Goal: Task Accomplishment & Management: Manage account settings

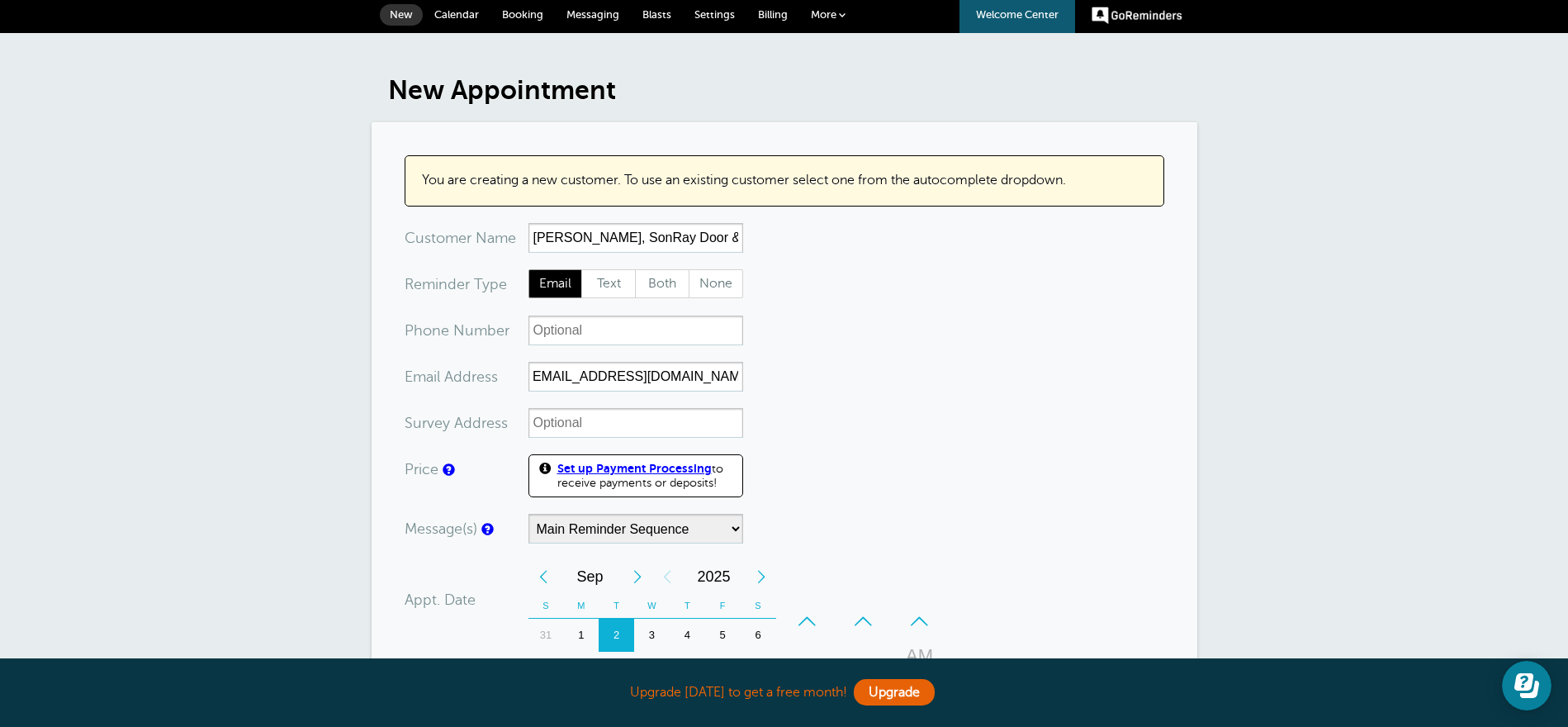
scroll to position [257, 0]
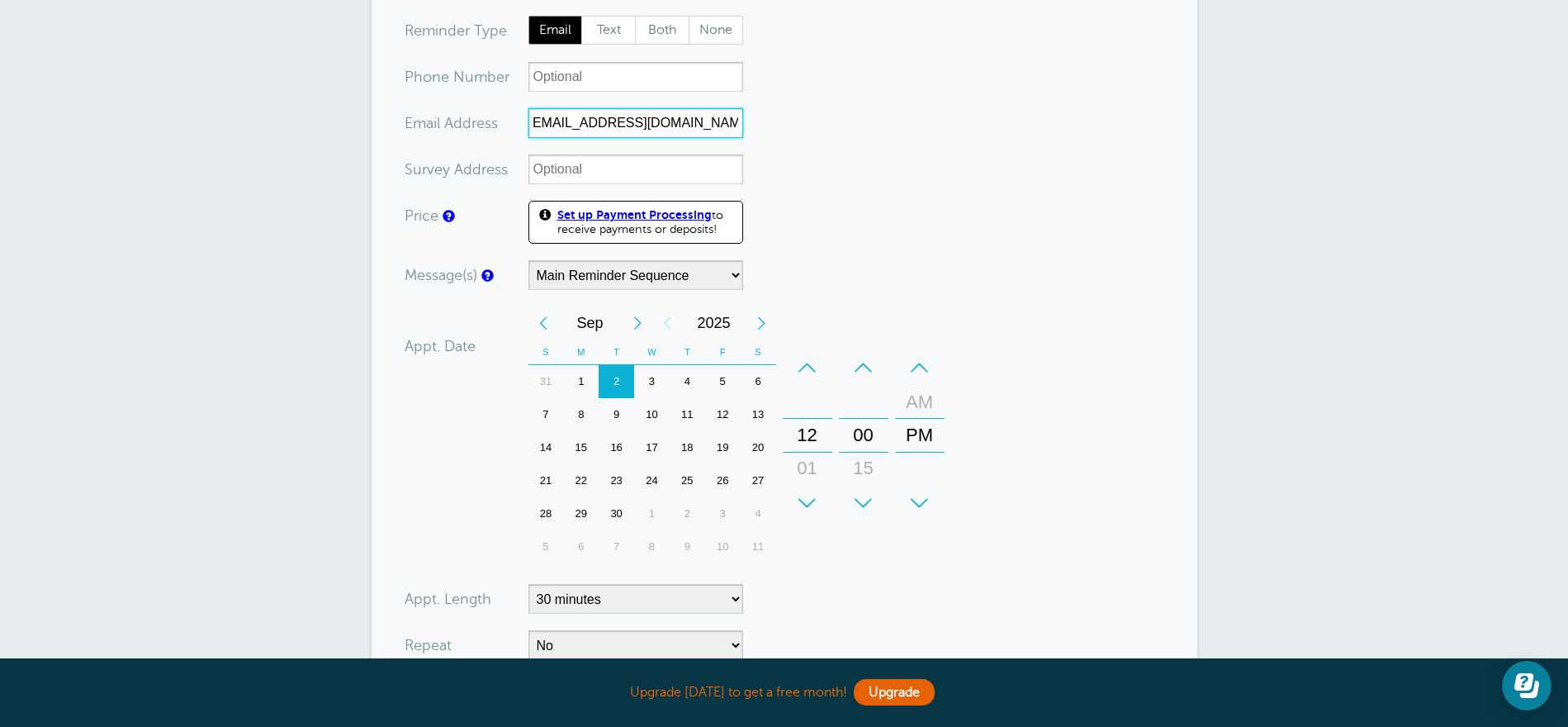
click at [805, 504] on div "+" at bounding box center [807, 503] width 49 height 33
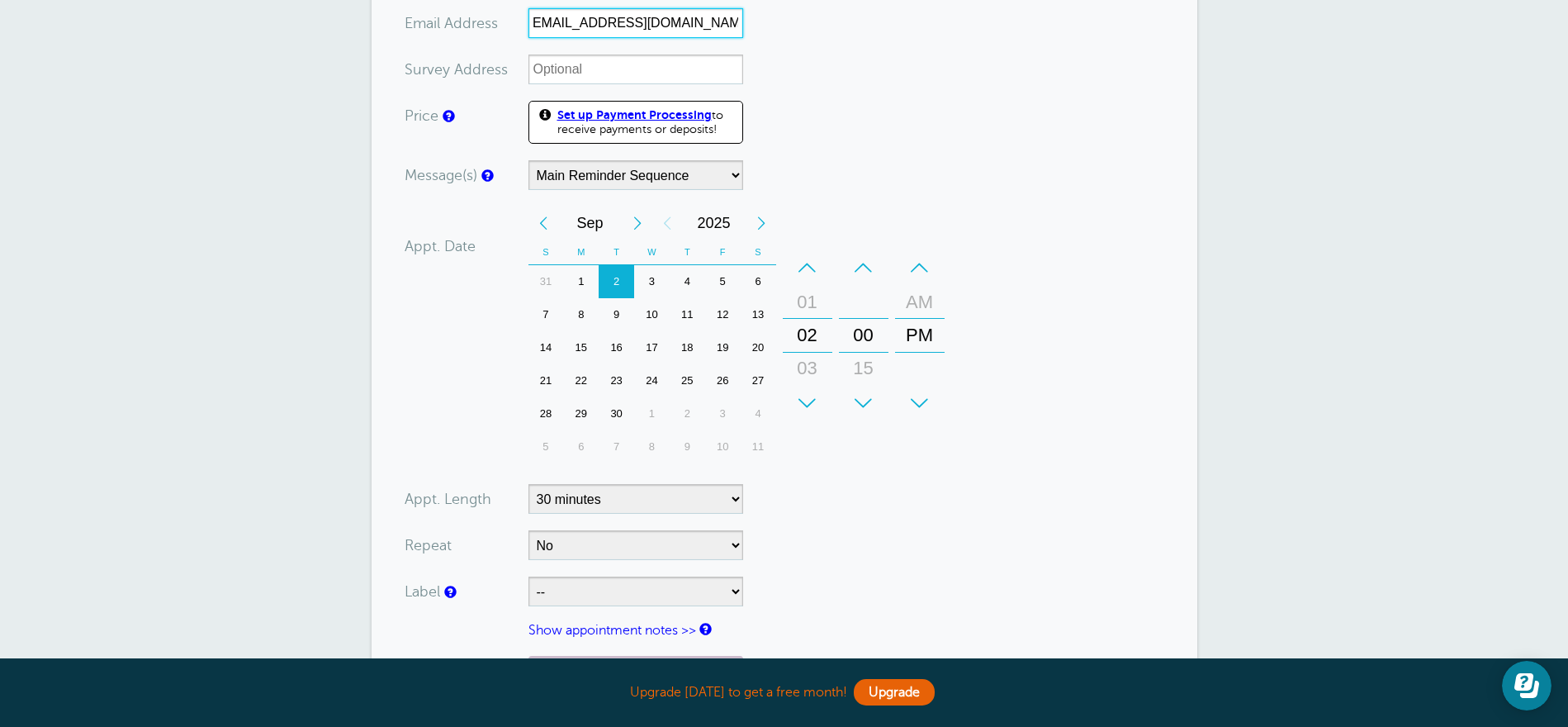
scroll to position [522, 0]
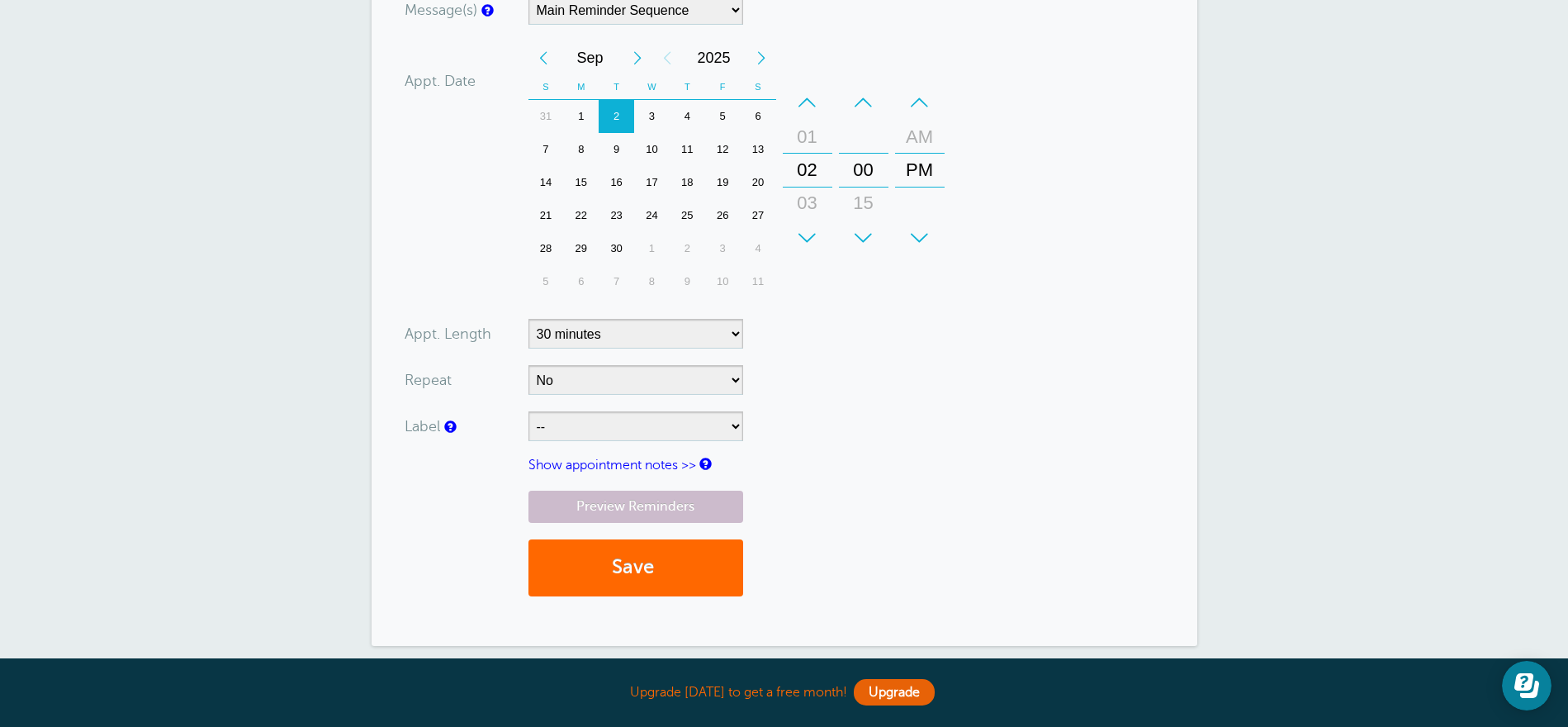
type input "[EMAIL_ADDRESS][DOMAIN_NAME]"
select select "6756"
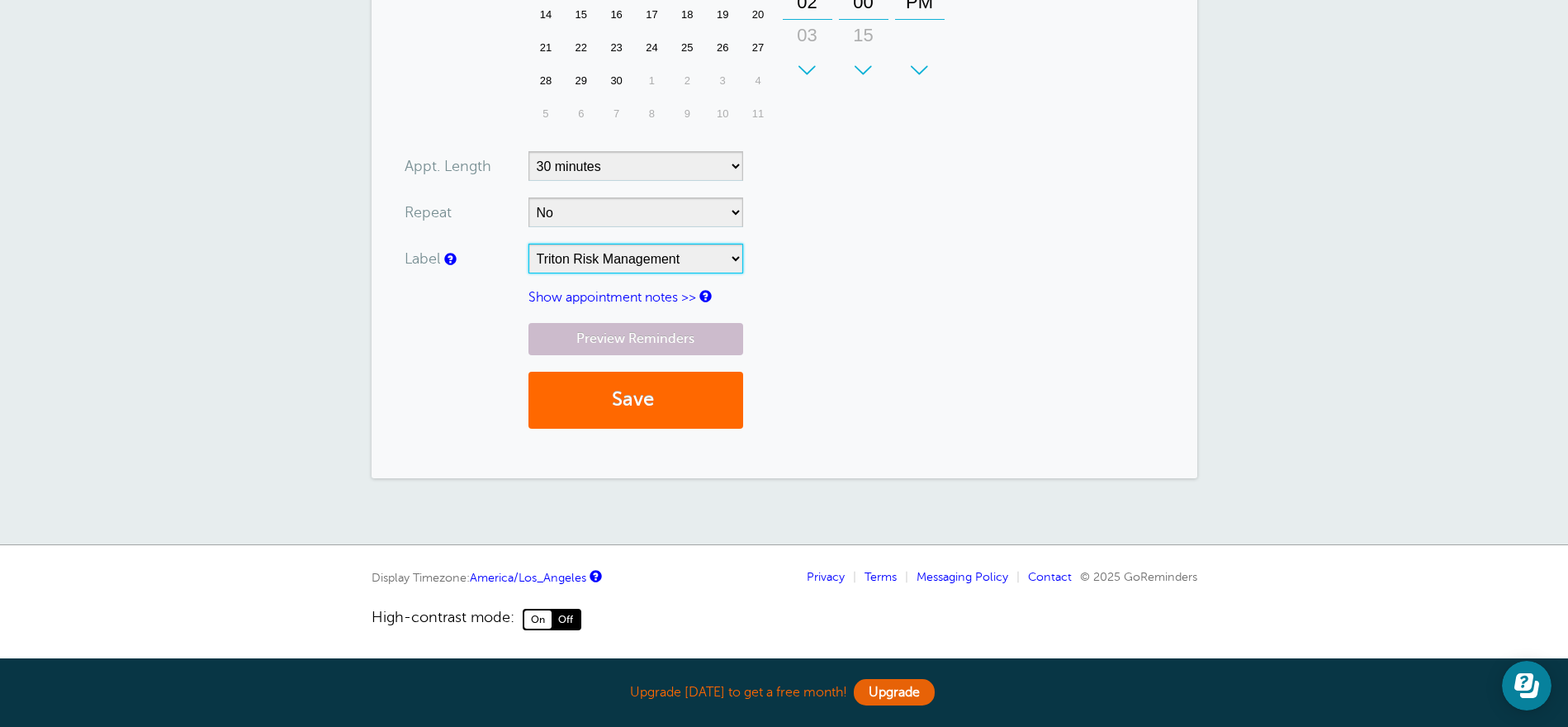
scroll to position [653, 0]
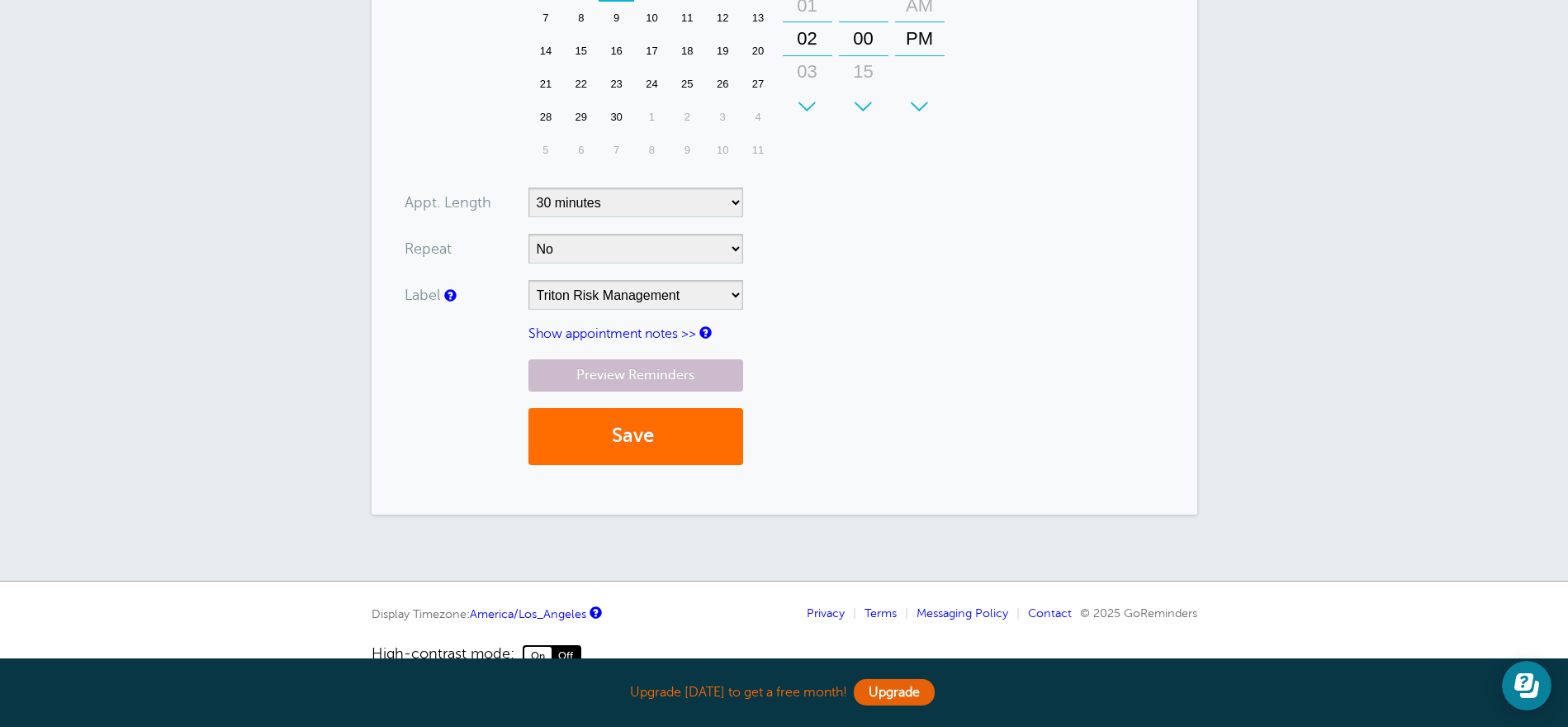
click at [622, 438] on button "Save" at bounding box center [635, 436] width 215 height 57
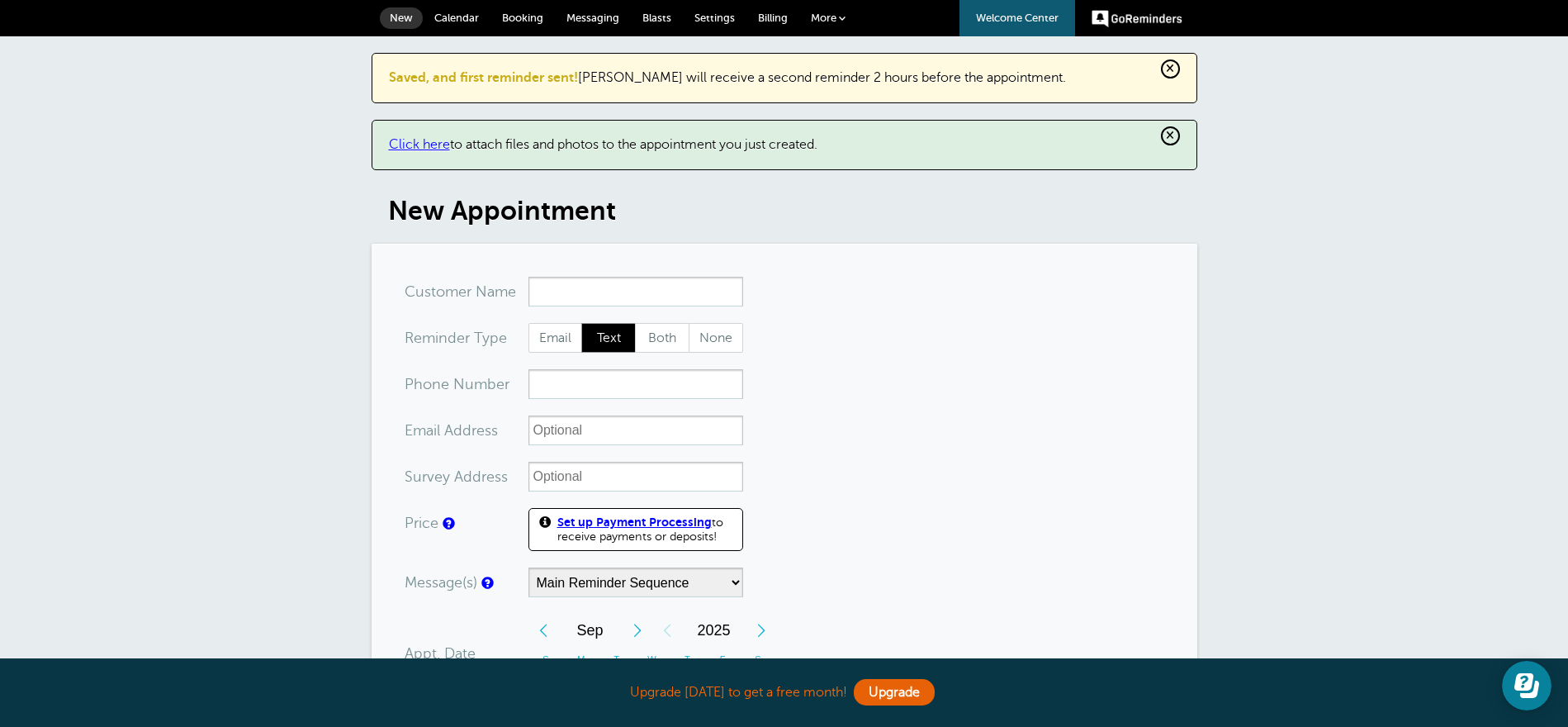
click at [407, 20] on span "New" at bounding box center [401, 18] width 23 height 13
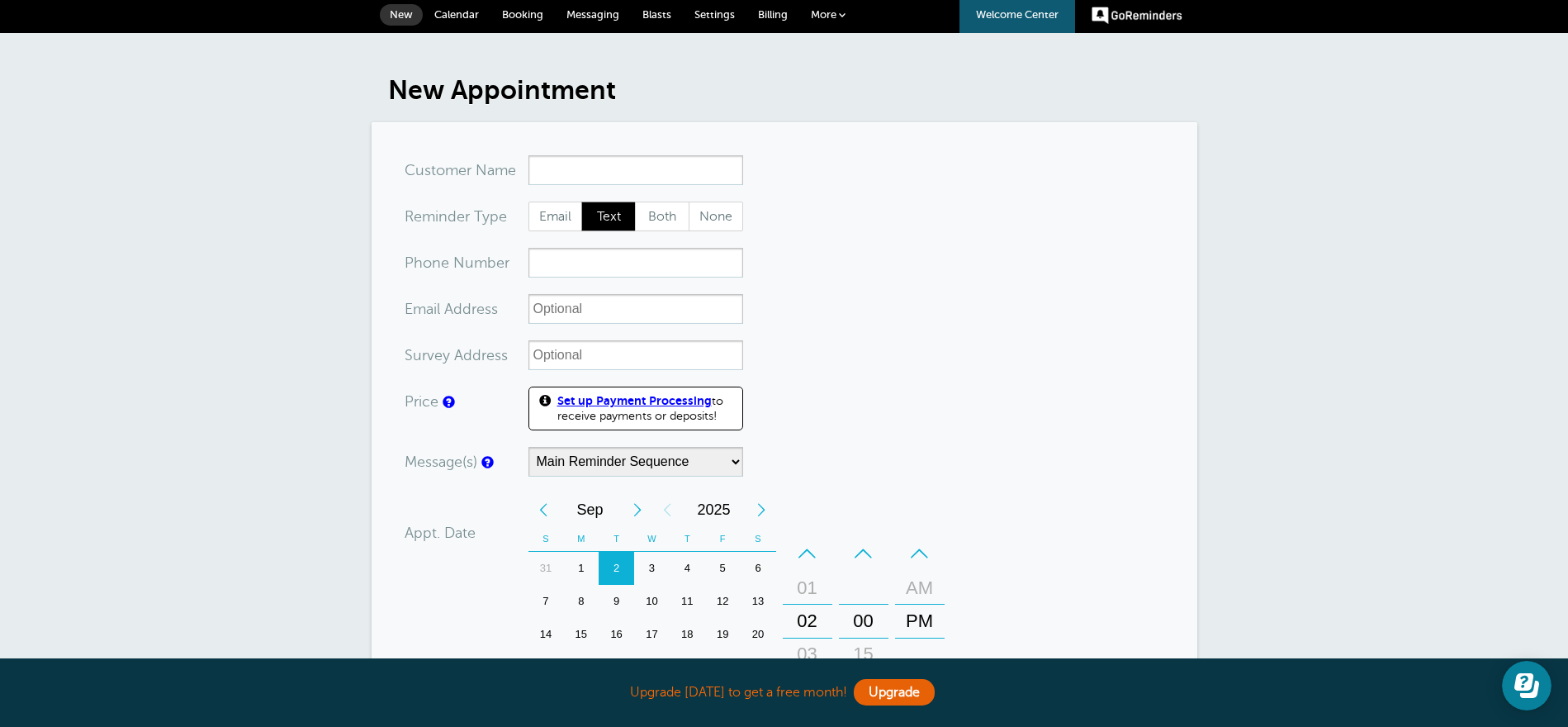
scroll to position [139, 0]
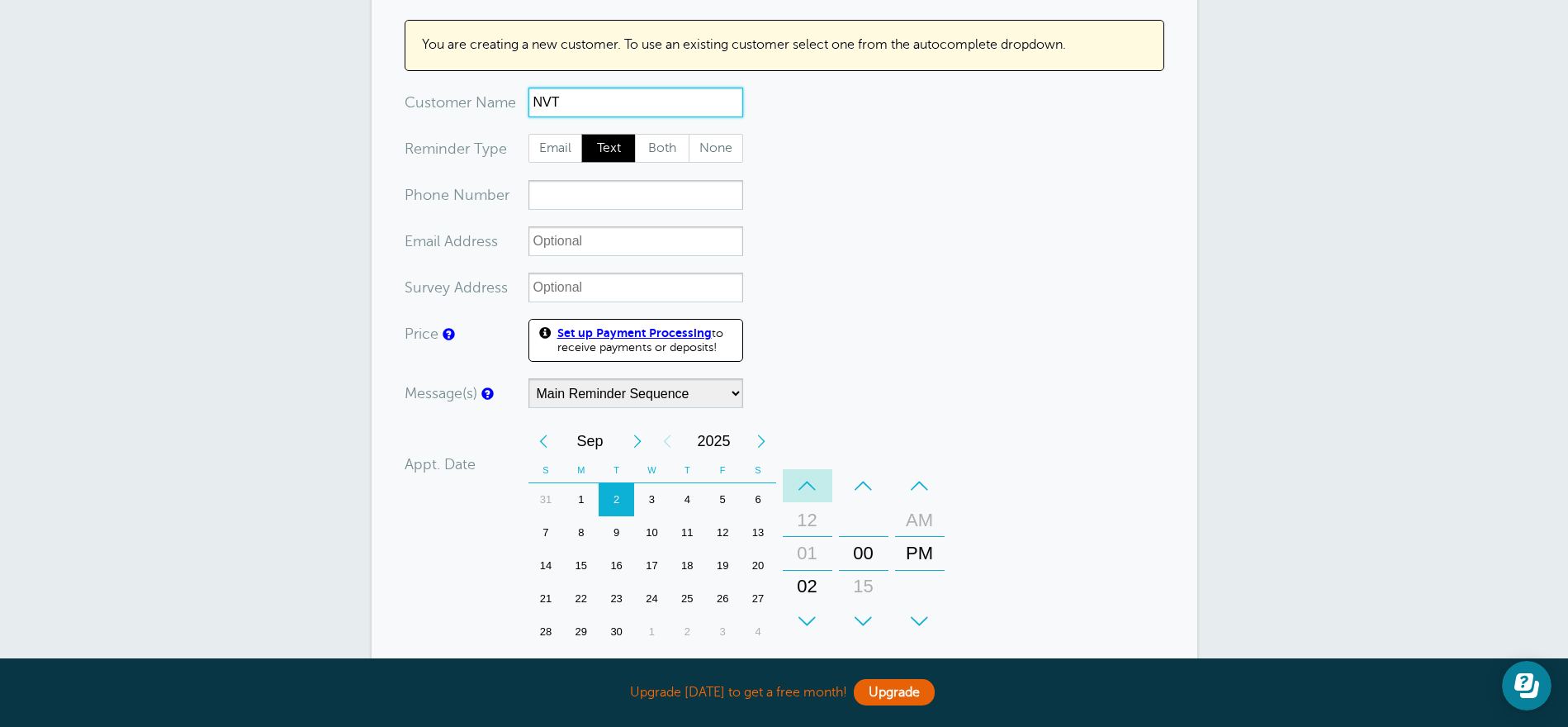
click at [811, 478] on div "–" at bounding box center [807, 485] width 49 height 33
click at [935, 519] on div "AM" at bounding box center [919, 520] width 40 height 33
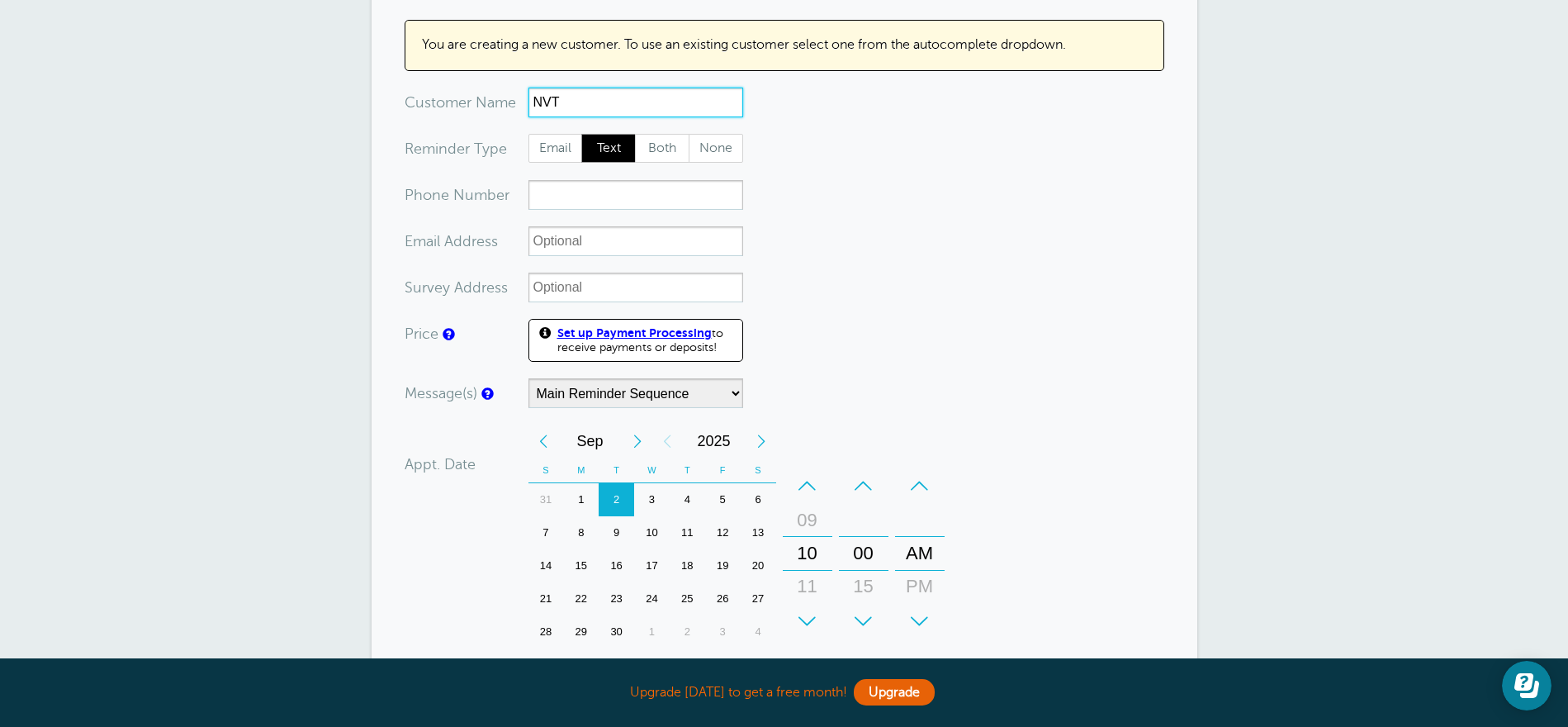
scroll to position [393, 0]
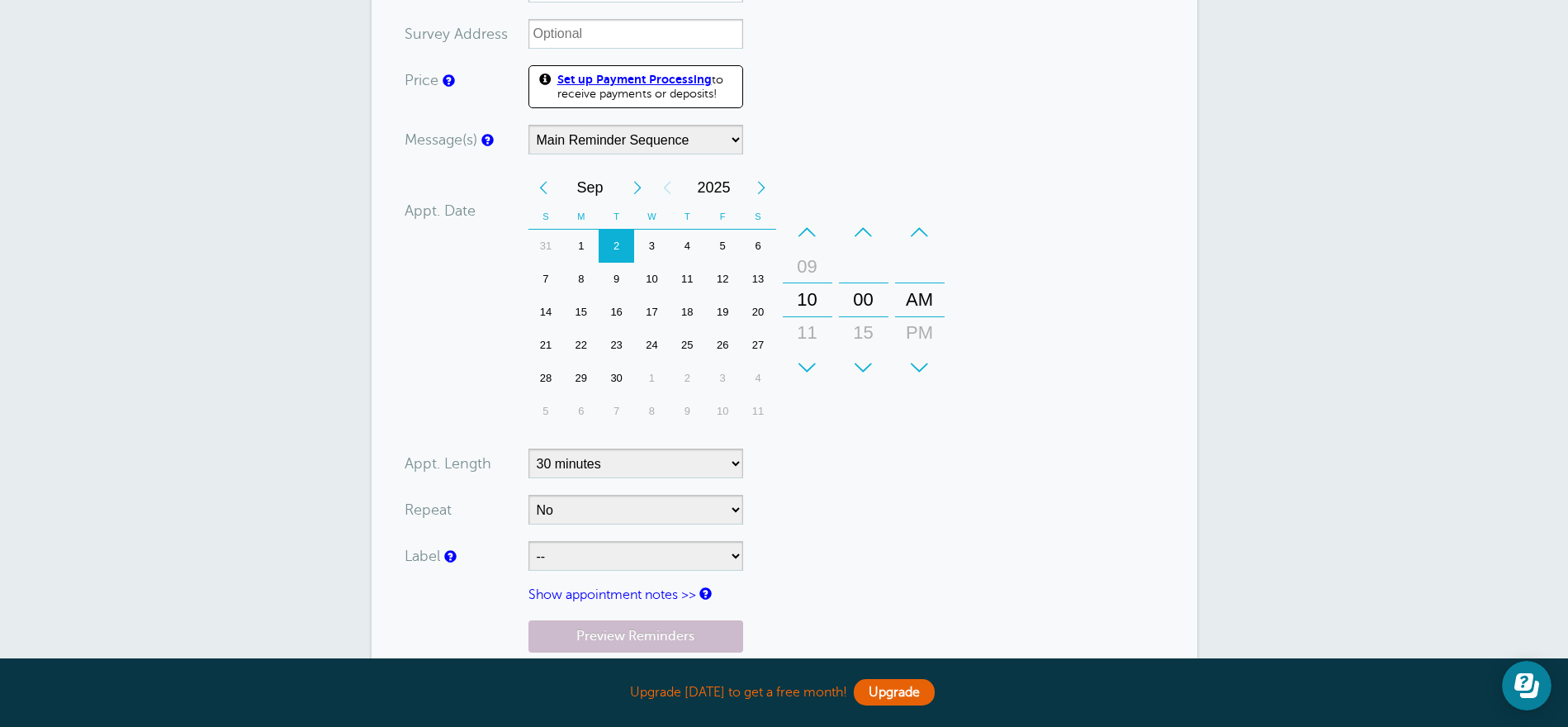
type input "NVT"
select select "6756"
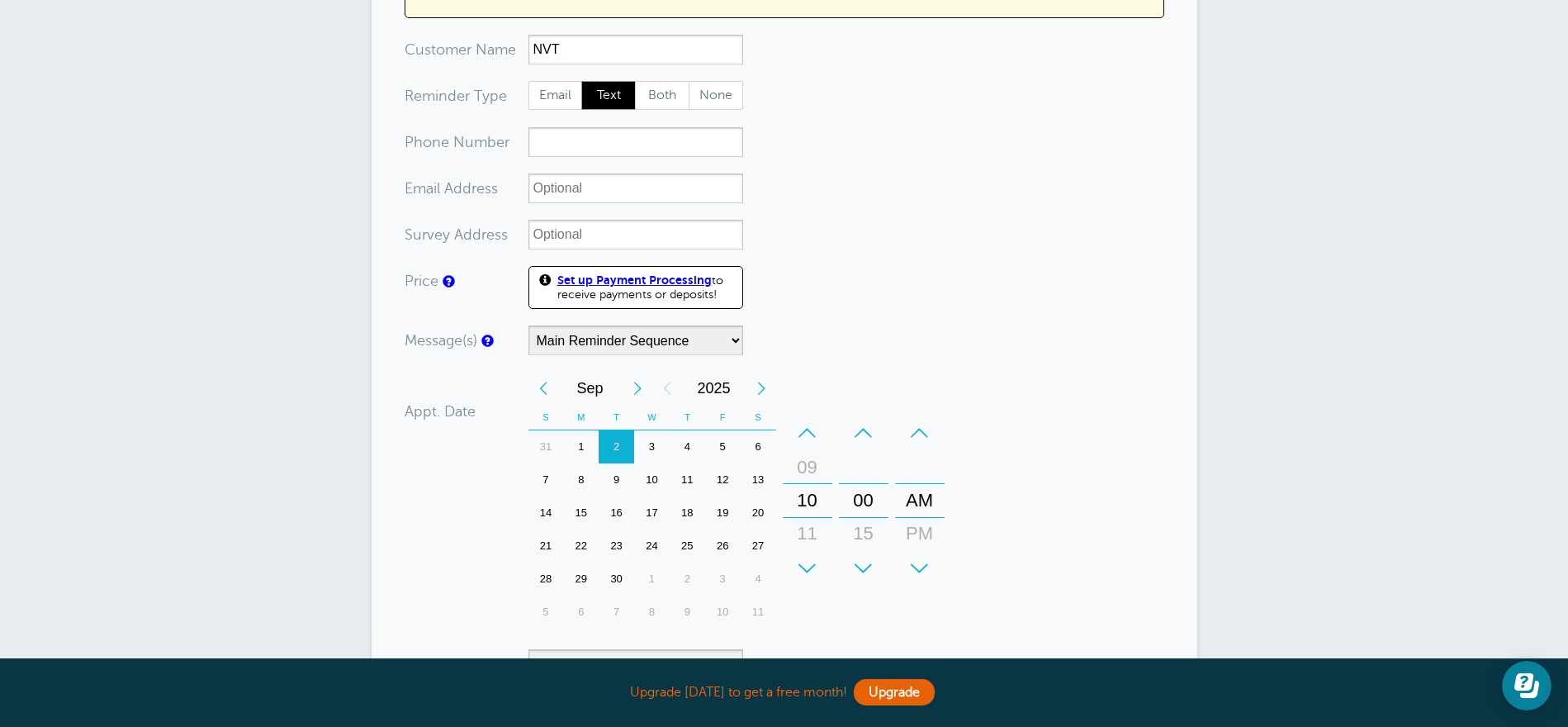
scroll to position [0, 0]
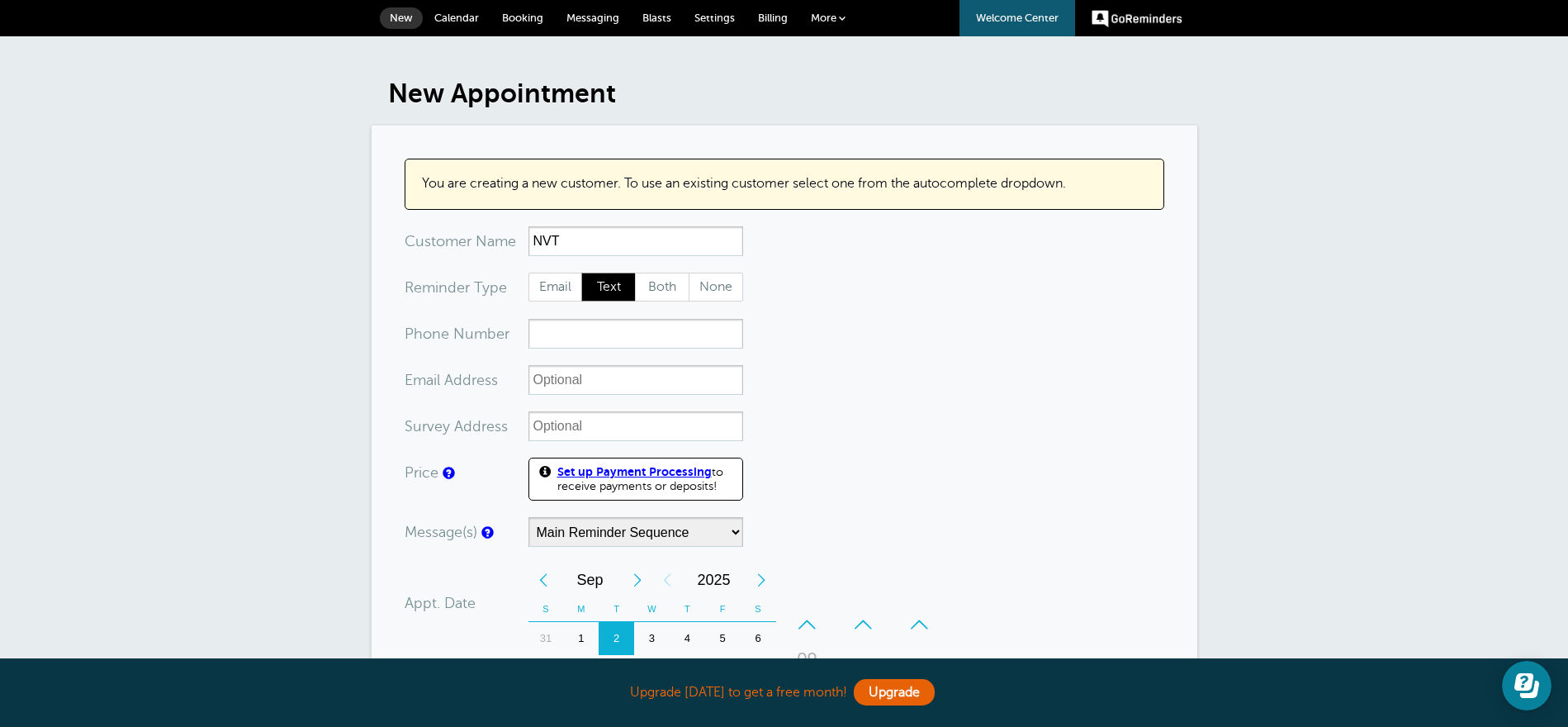
click at [463, 17] on span "Calendar" at bounding box center [456, 18] width 45 height 13
click at [451, 18] on span "Calendar" at bounding box center [456, 18] width 45 height 13
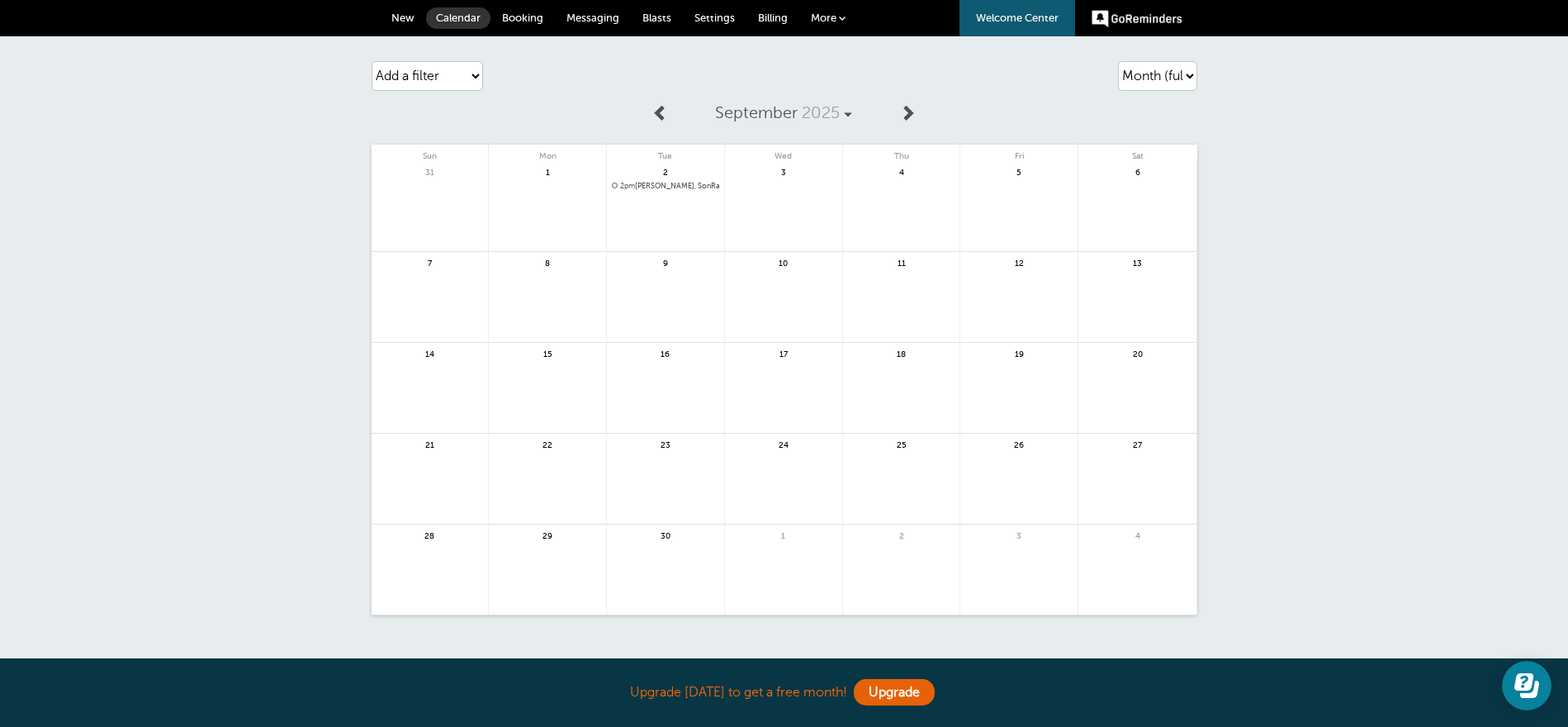
click at [690, 187] on span "2pm Allison Mendez, SonRay Door & Trim (Triton Risk Management)" at bounding box center [666, 186] width 108 height 9
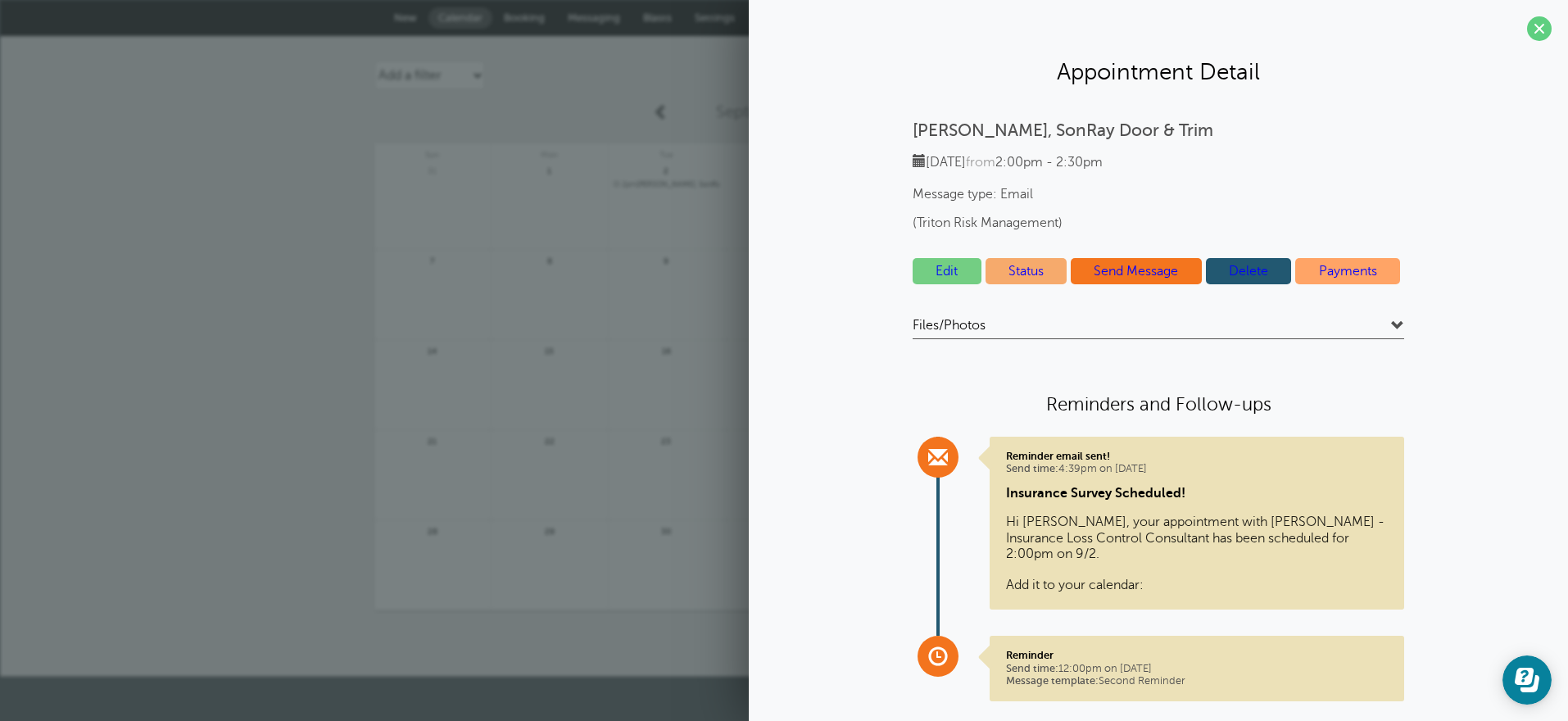
click at [936, 268] on link "Edit" at bounding box center [947, 271] width 69 height 26
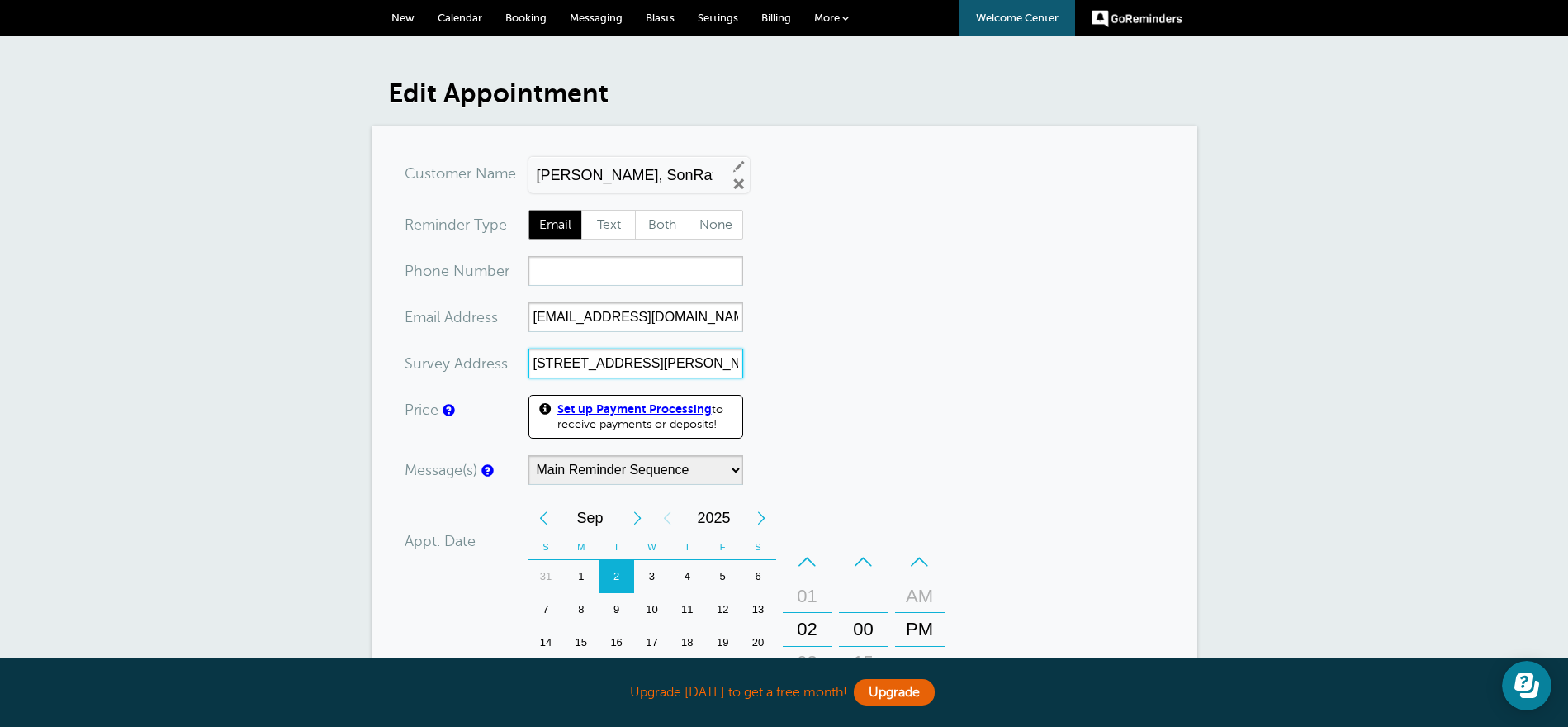
scroll to position [579, 0]
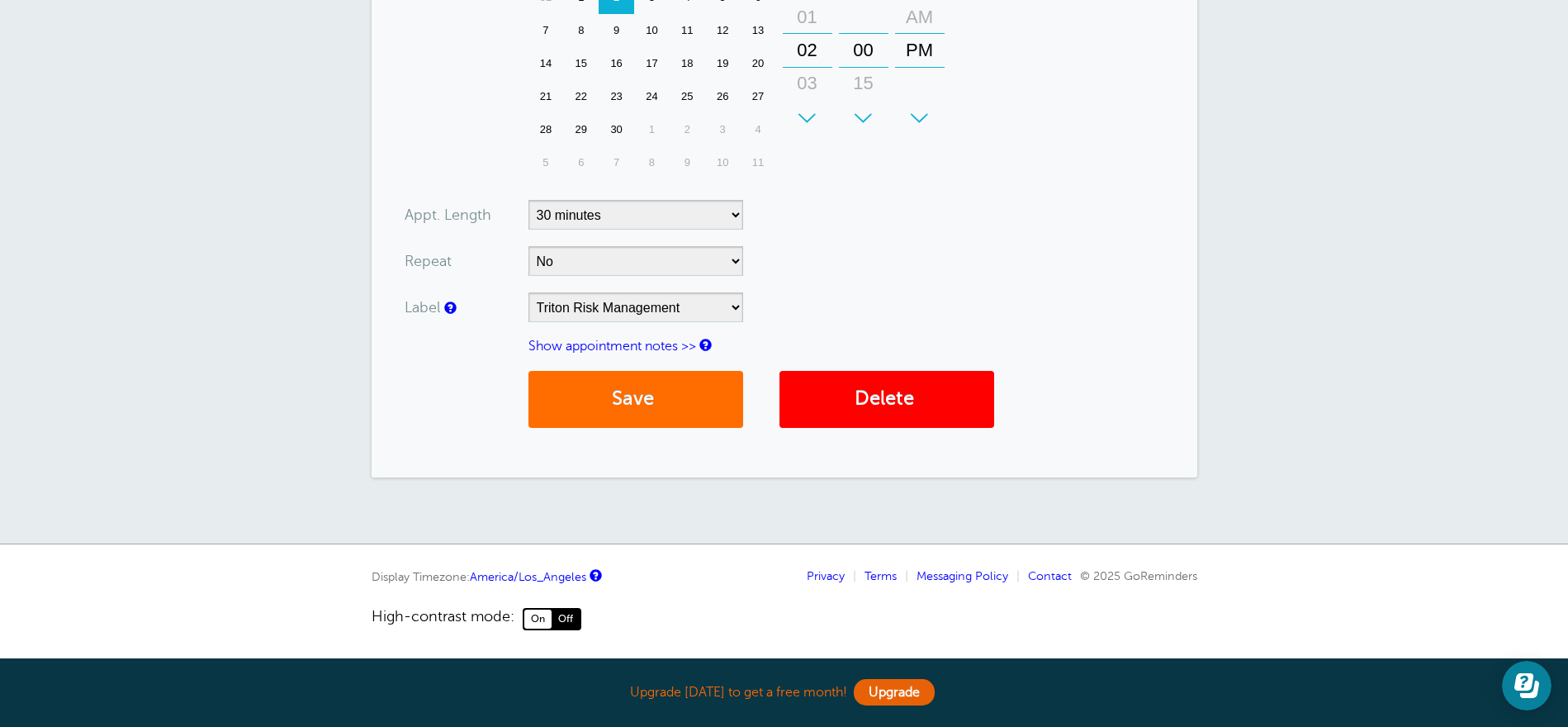
type input "4620 Raley Blvd, Sacramento, CA 95838"
click at [648, 409] on button "Save" at bounding box center [635, 399] width 215 height 57
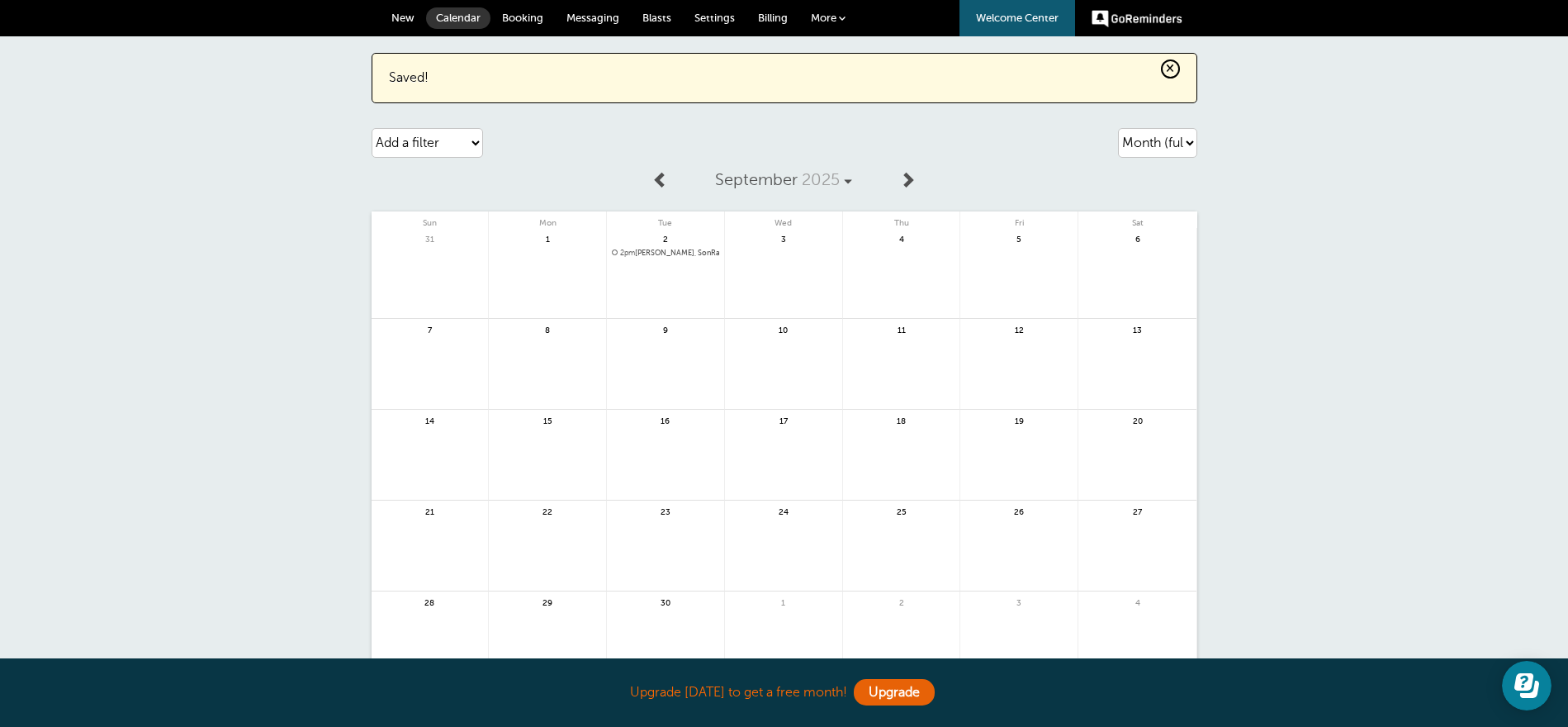
click at [672, 253] on span "2pm [PERSON_NAME], SonRay Door & Trim (Triton Risk Management)" at bounding box center [666, 253] width 108 height 9
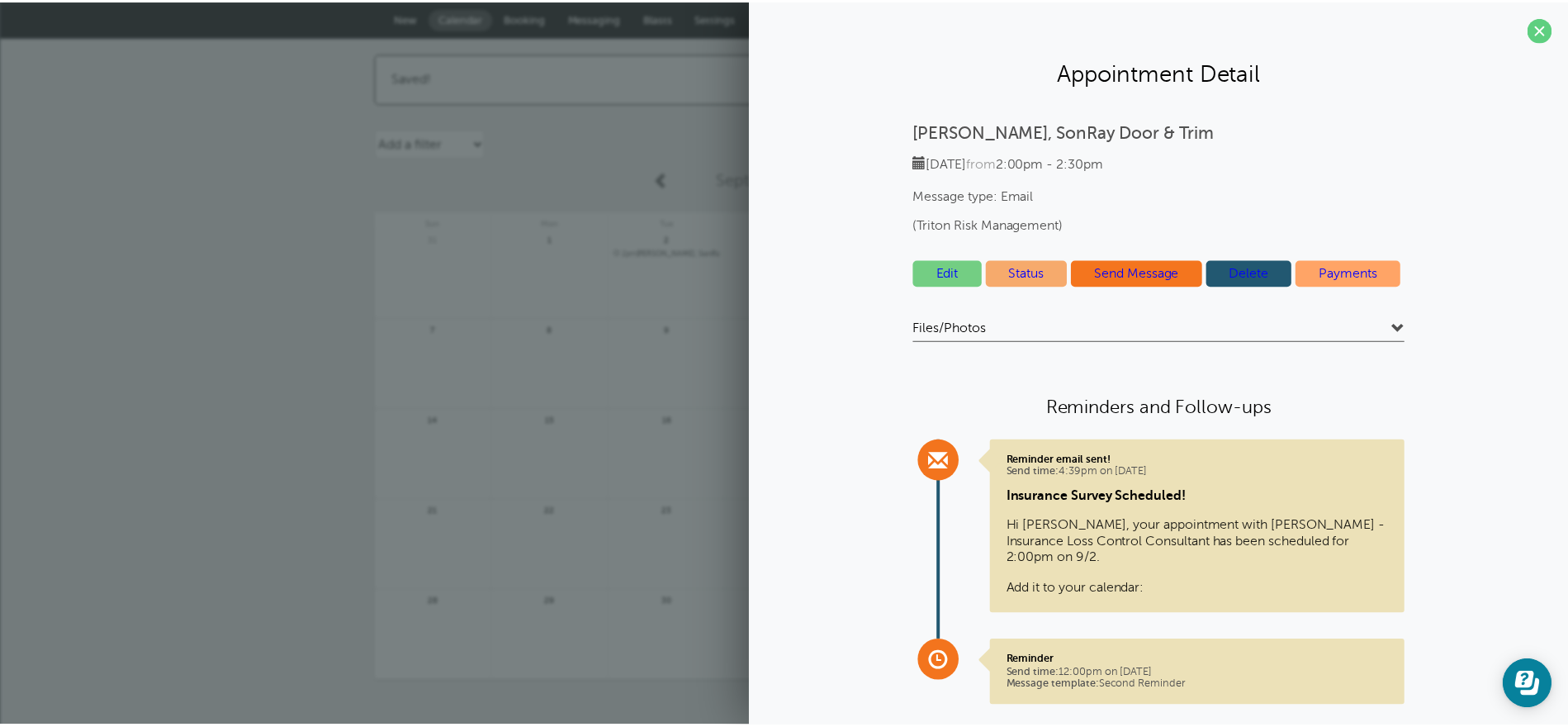
scroll to position [16, 0]
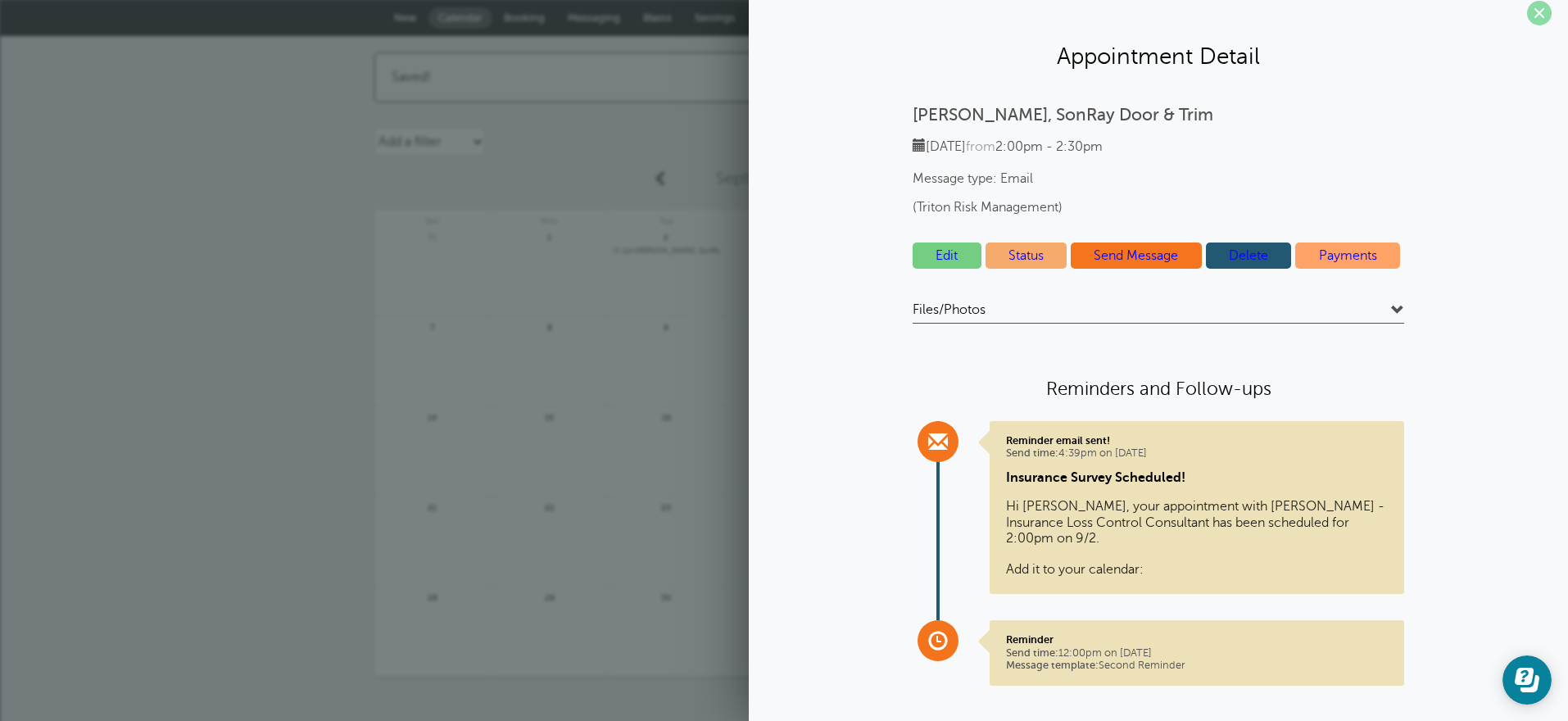
click at [1527, 13] on span at bounding box center [1539, 13] width 24 height 24
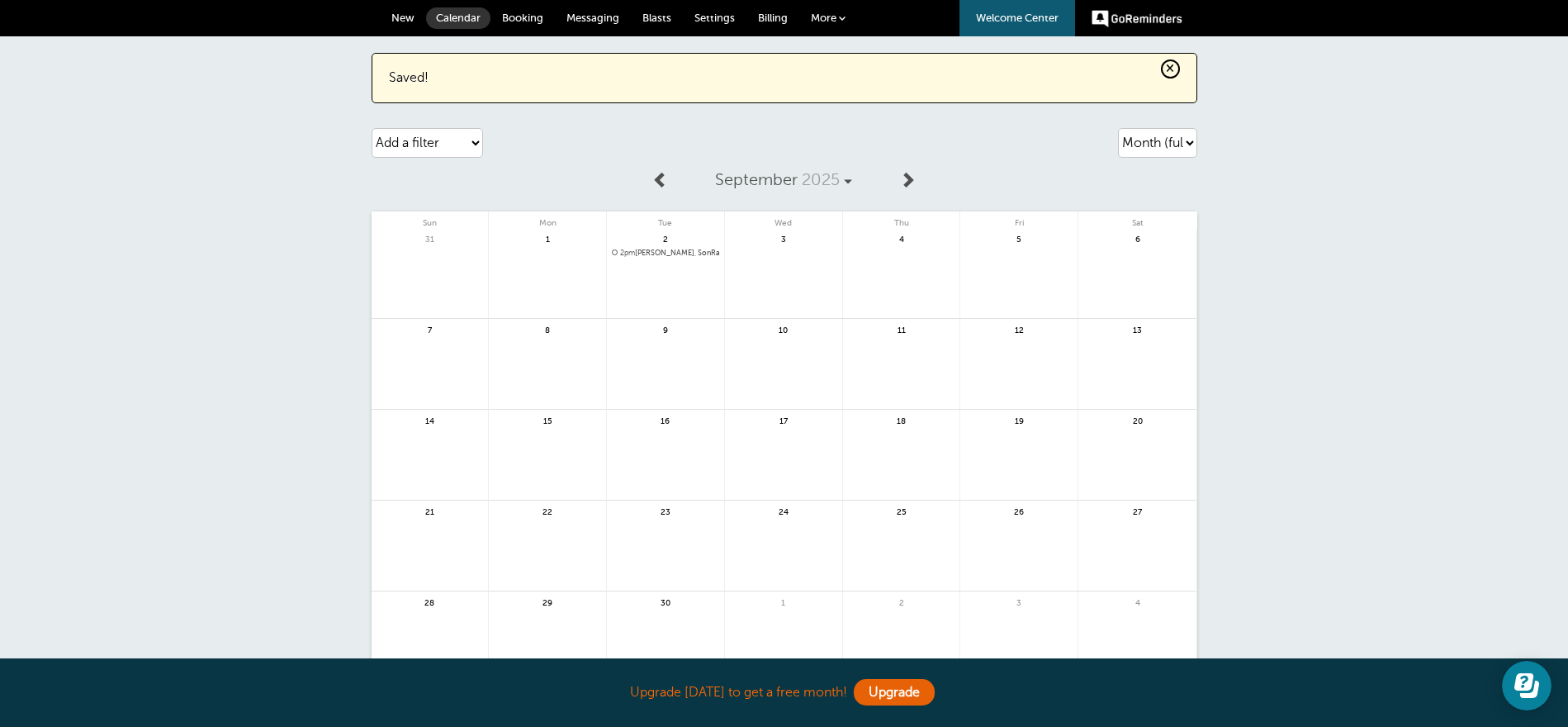
click at [650, 283] on link at bounding box center [666, 296] width 117 height 72
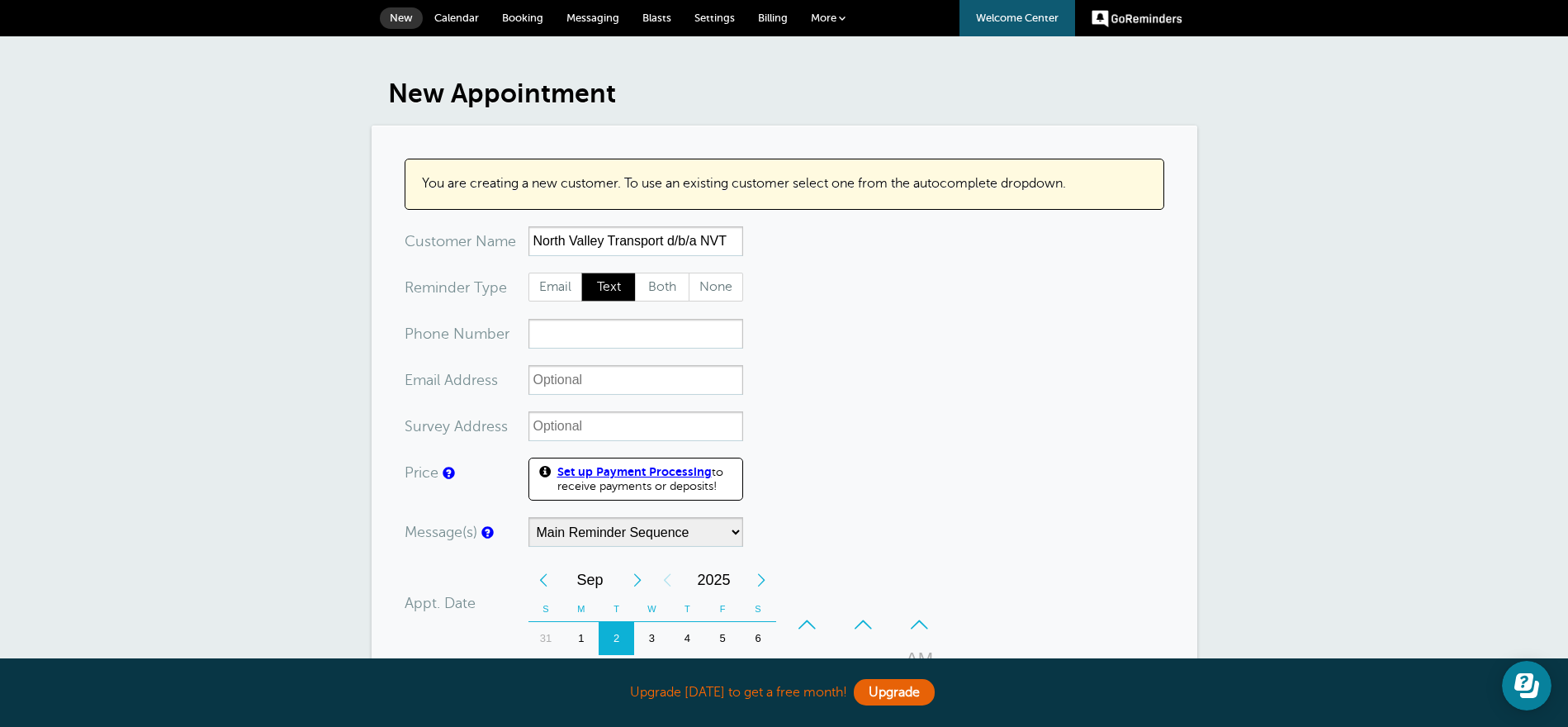
type input "North Valley Transport d/b/a NVT"
click at [558, 277] on span "Email" at bounding box center [555, 287] width 53 height 28
click at [528, 272] on input "Email" at bounding box center [527, 271] width 1 height 1
radio input "true"
click at [561, 381] on input "xx-no-autofill" at bounding box center [635, 379] width 215 height 30
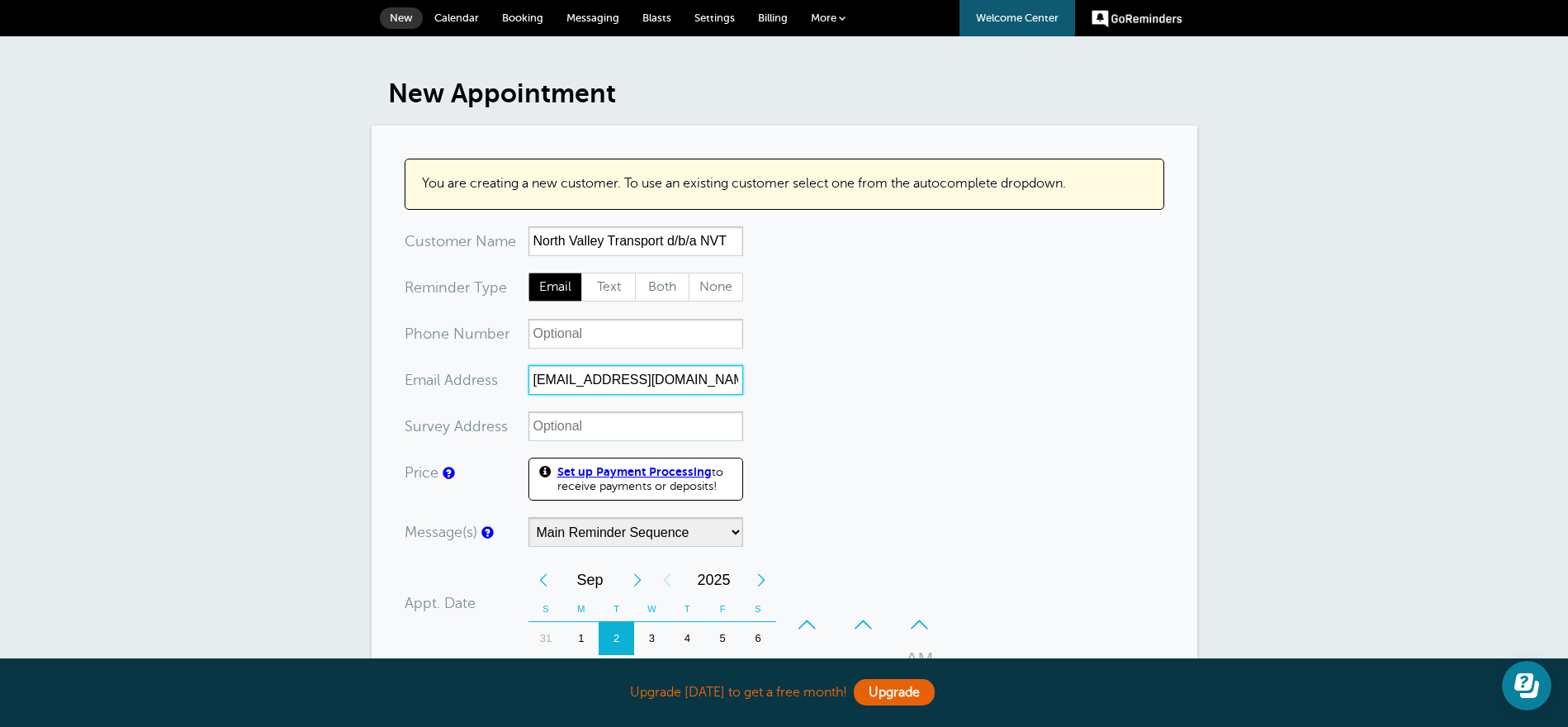
type input "accounting@northvalleytransport.com"
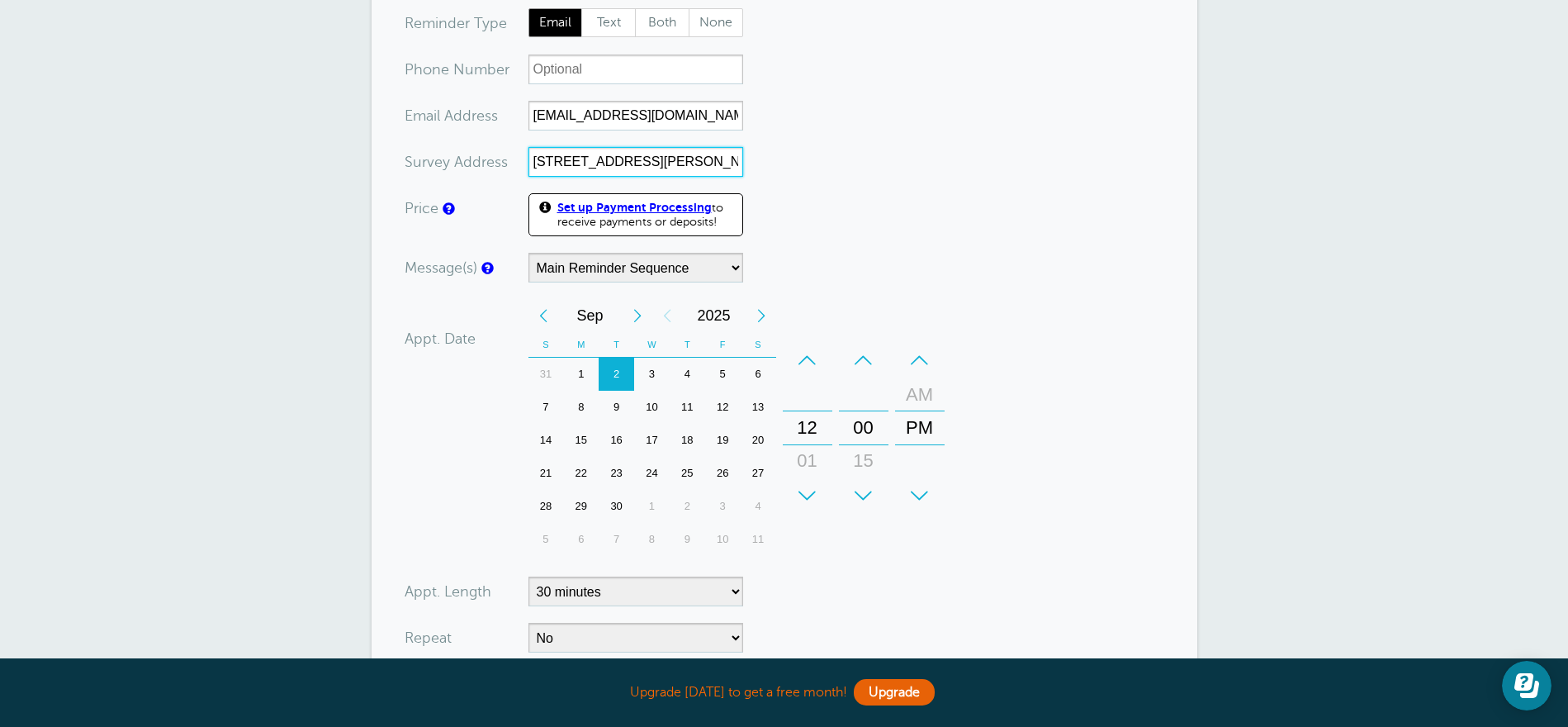
scroll to position [443, 0]
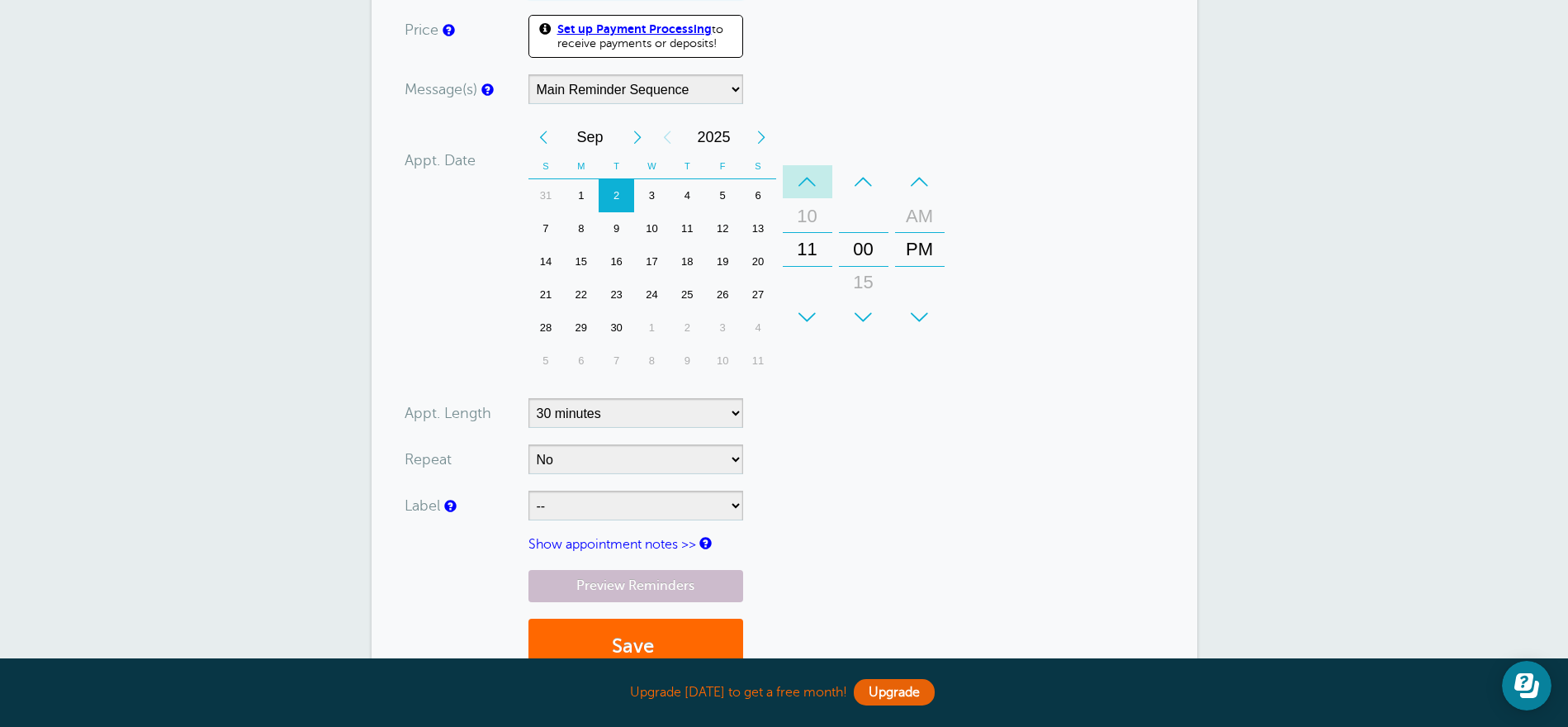
click at [812, 186] on div "–" at bounding box center [807, 182] width 49 height 33
click at [920, 221] on div "AM" at bounding box center [919, 216] width 40 height 33
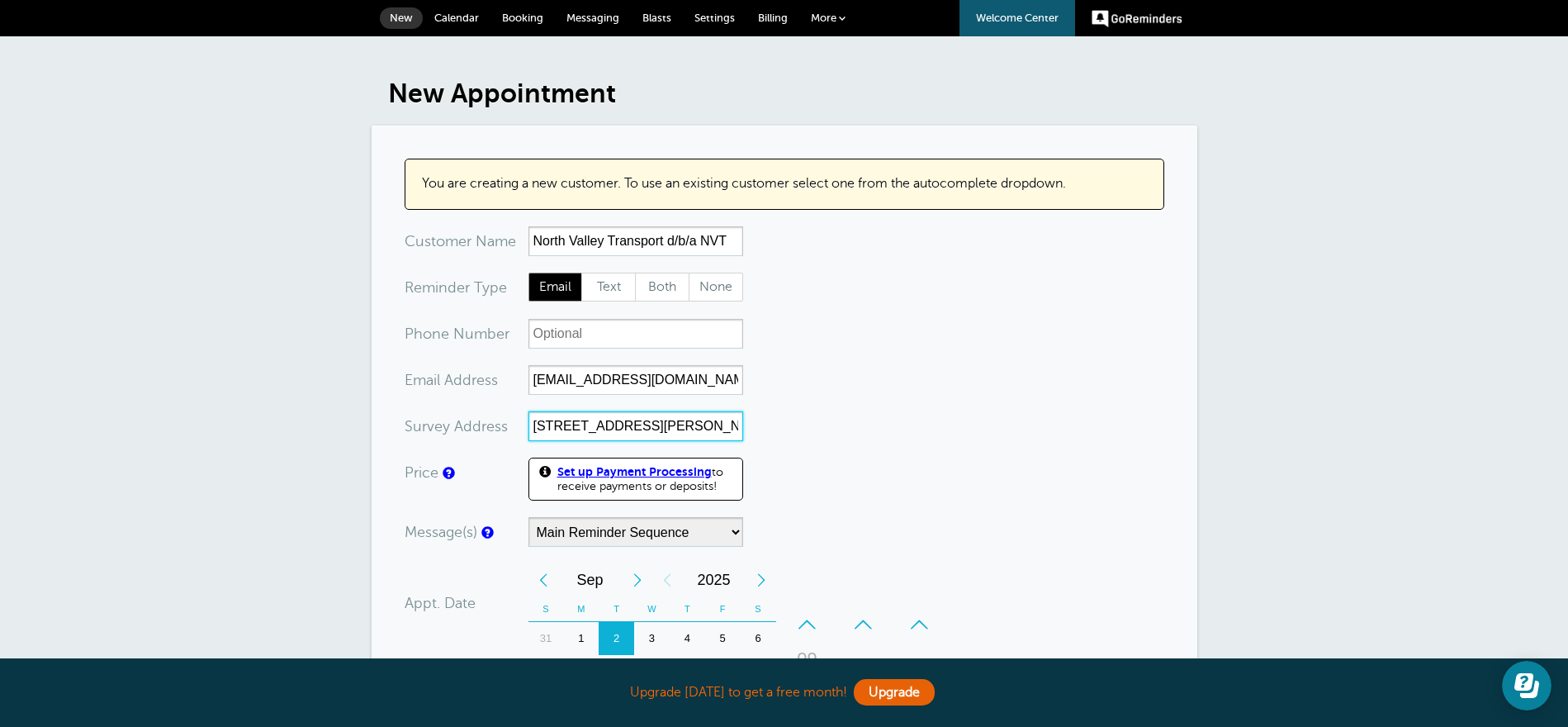
scroll to position [550, 0]
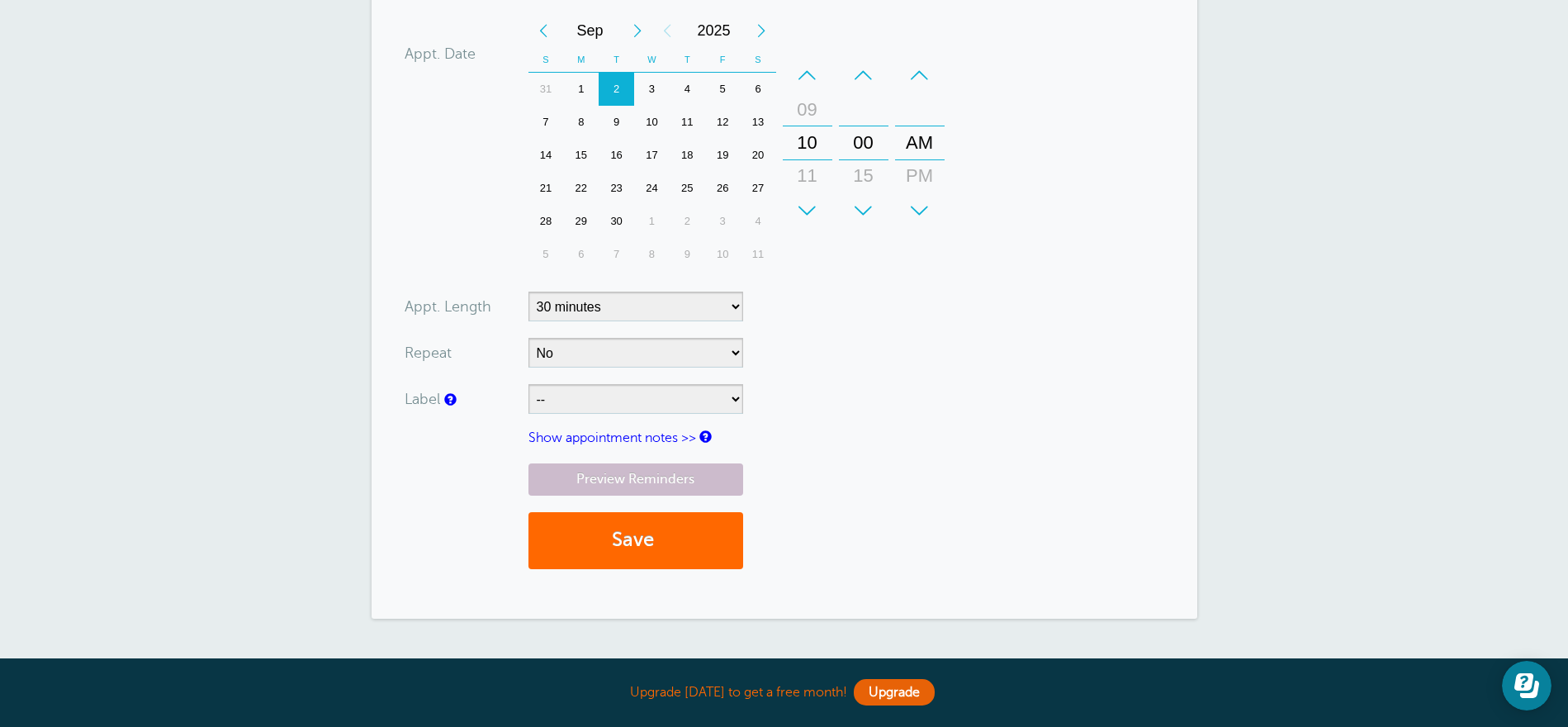
type input "1055 Oswald Rd, Yuba City, CA 95991"
select select "6756"
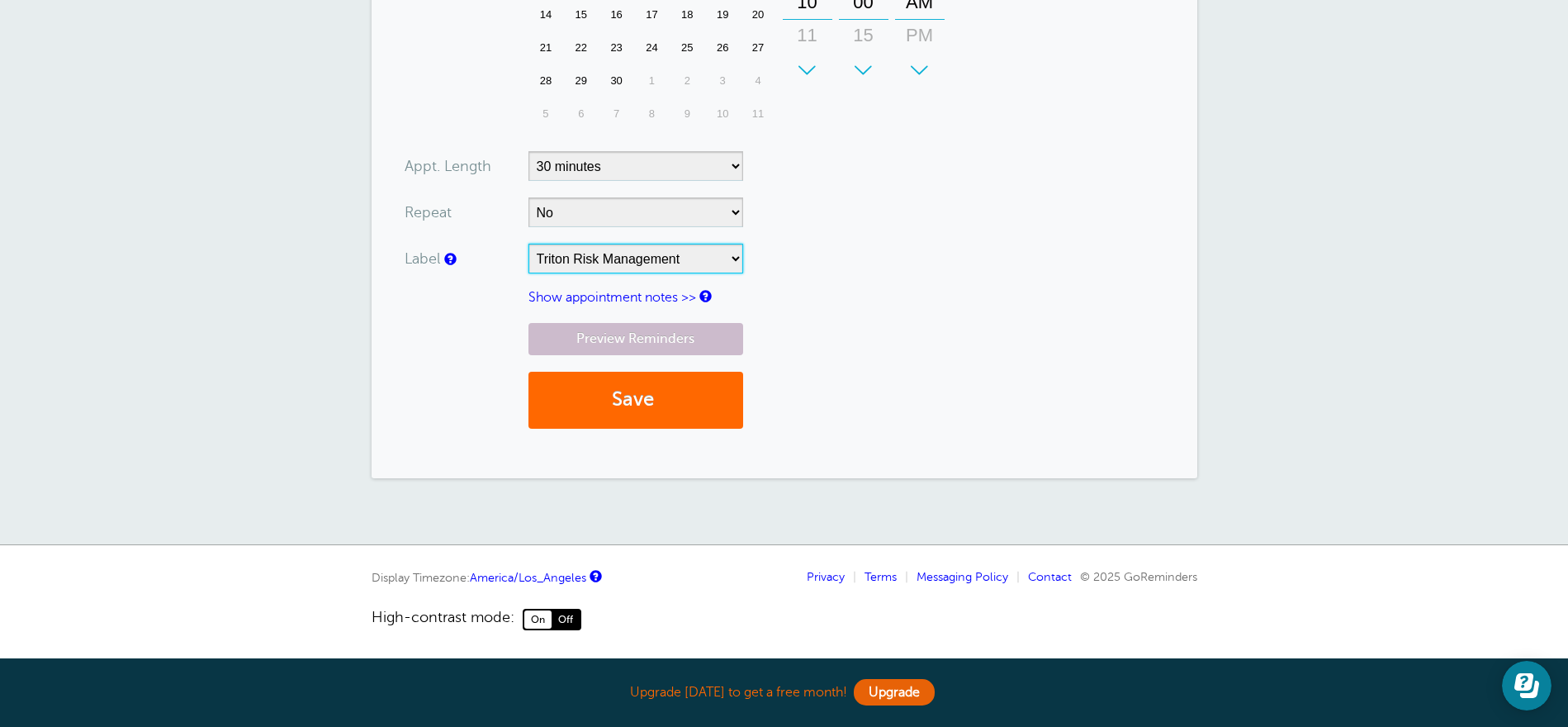
scroll to position [653, 0]
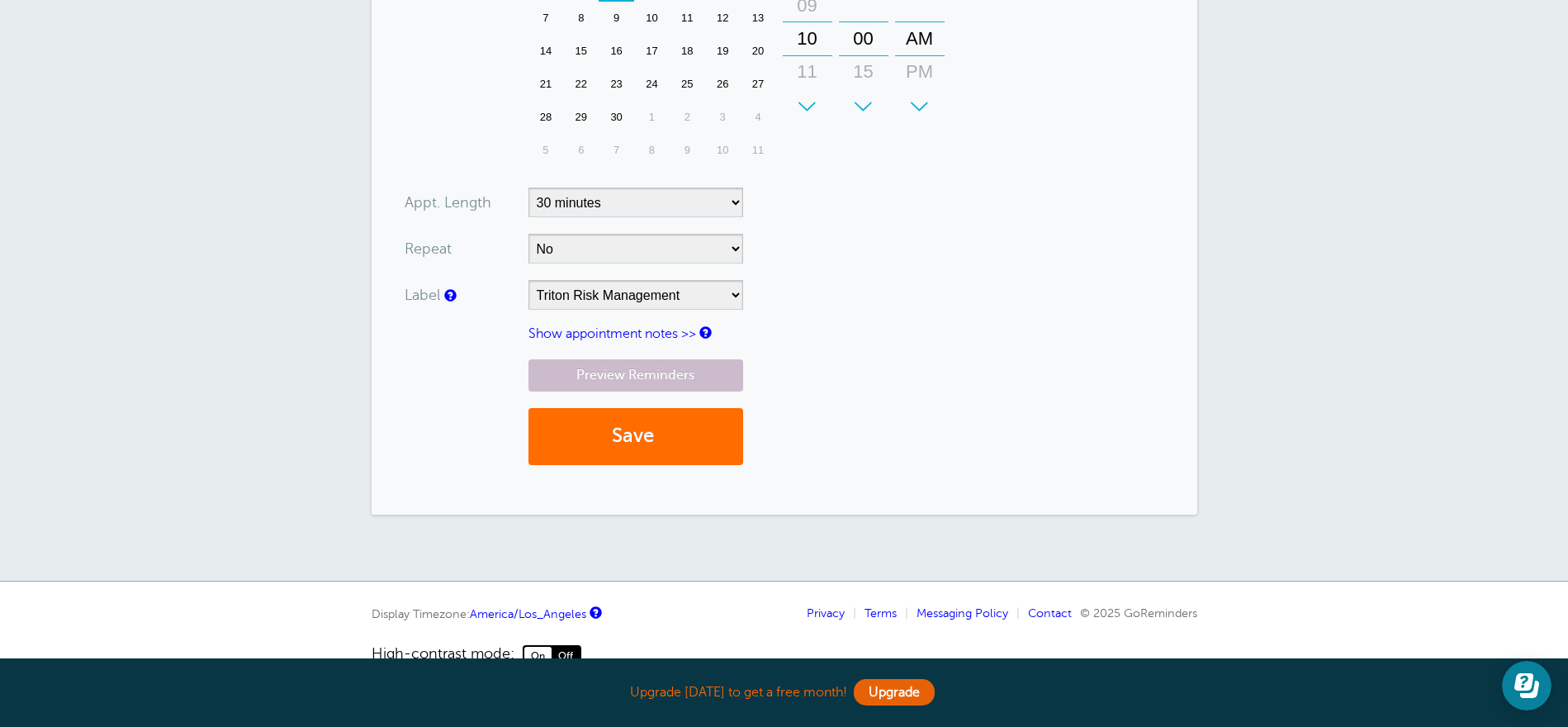
click at [578, 436] on button "Save" at bounding box center [635, 436] width 215 height 57
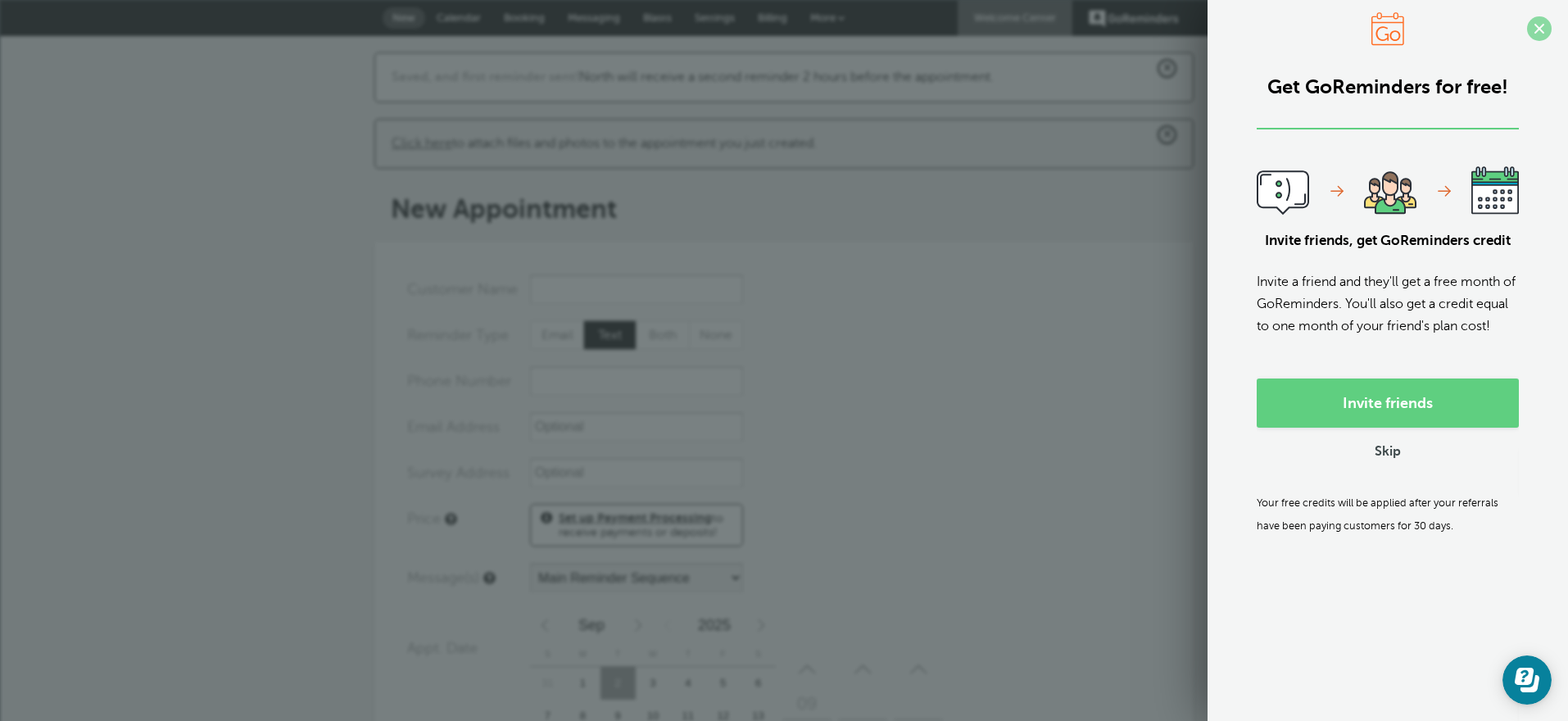
click at [1527, 28] on span at bounding box center [1539, 28] width 24 height 24
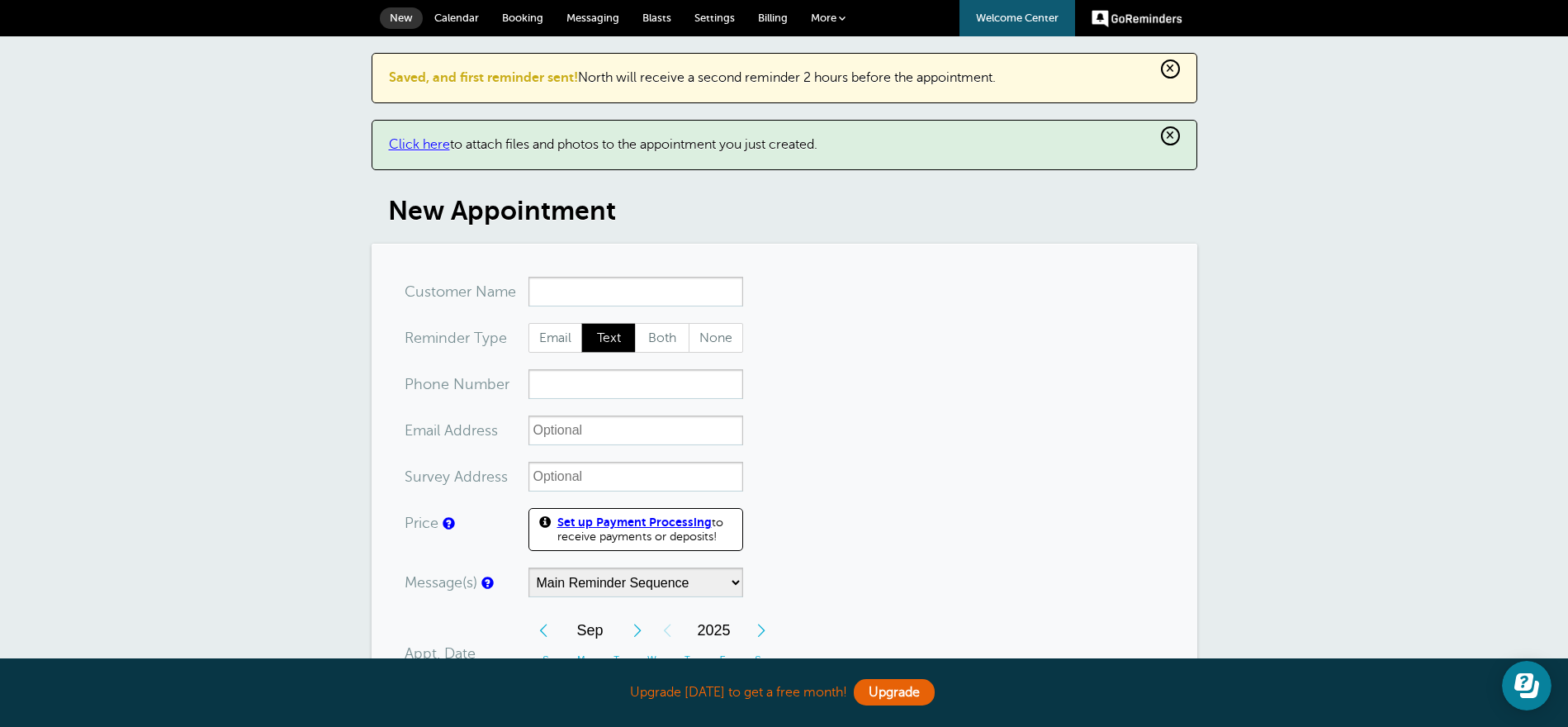
click at [602, 22] on span "Messaging" at bounding box center [593, 18] width 53 height 13
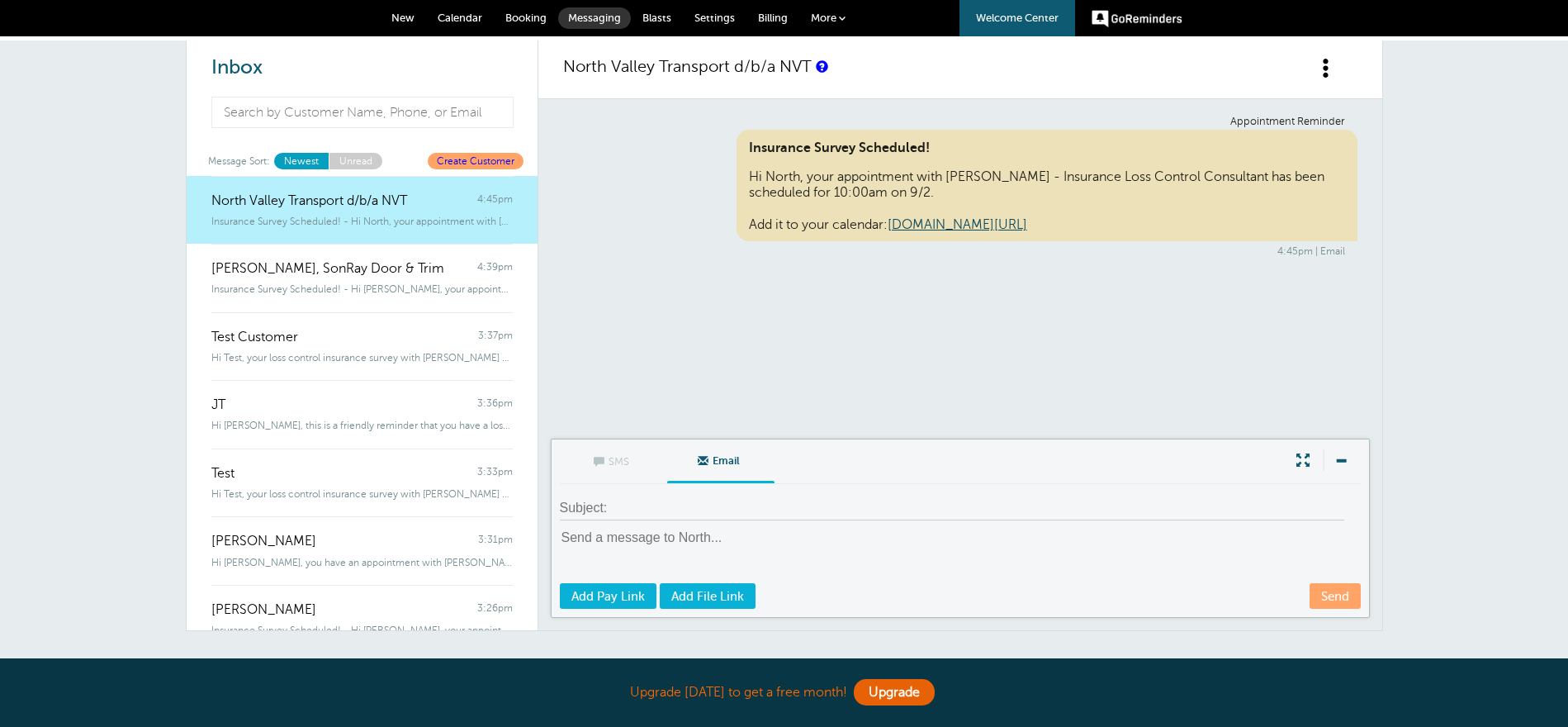
click at [734, 20] on link "Settings" at bounding box center [714, 18] width 64 height 36
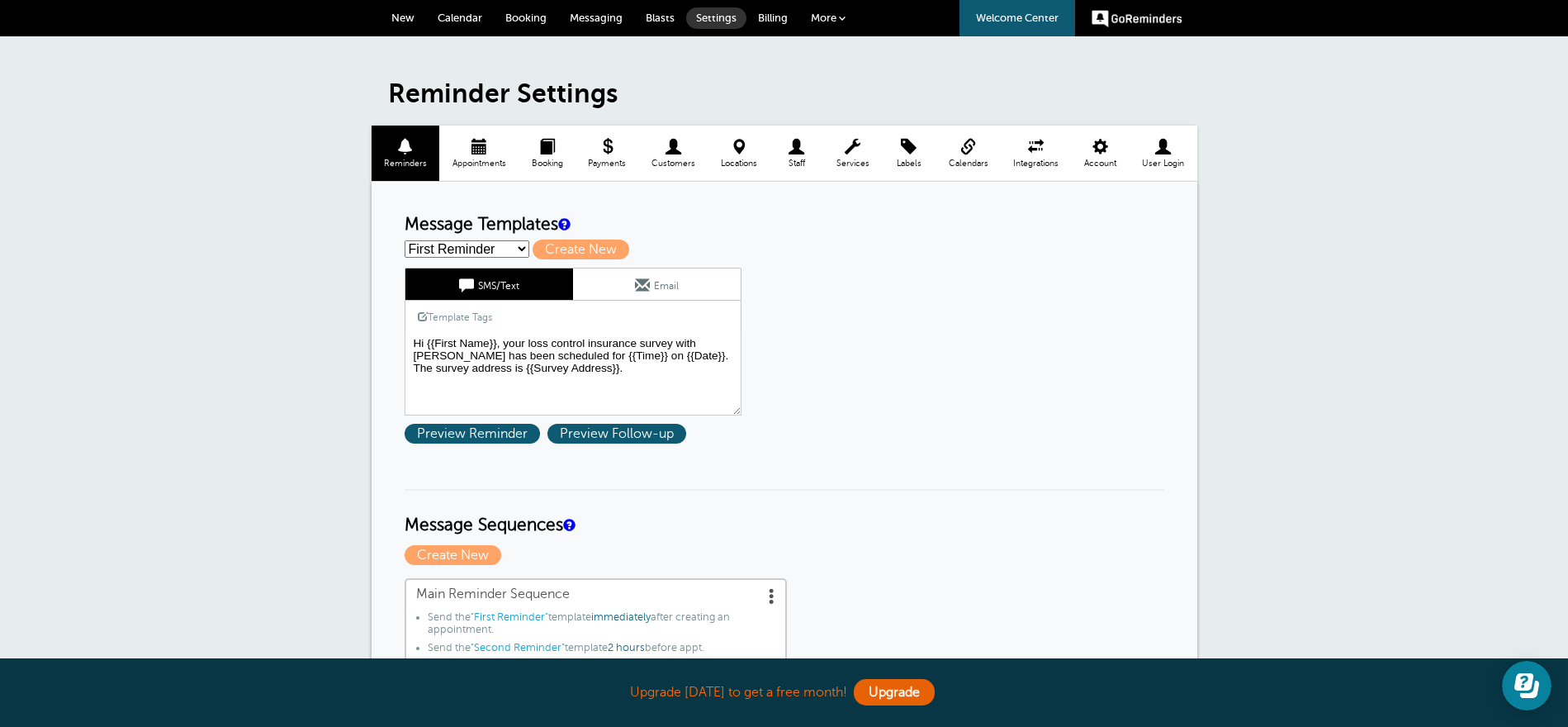
click at [672, 290] on link "Email" at bounding box center [657, 283] width 168 height 31
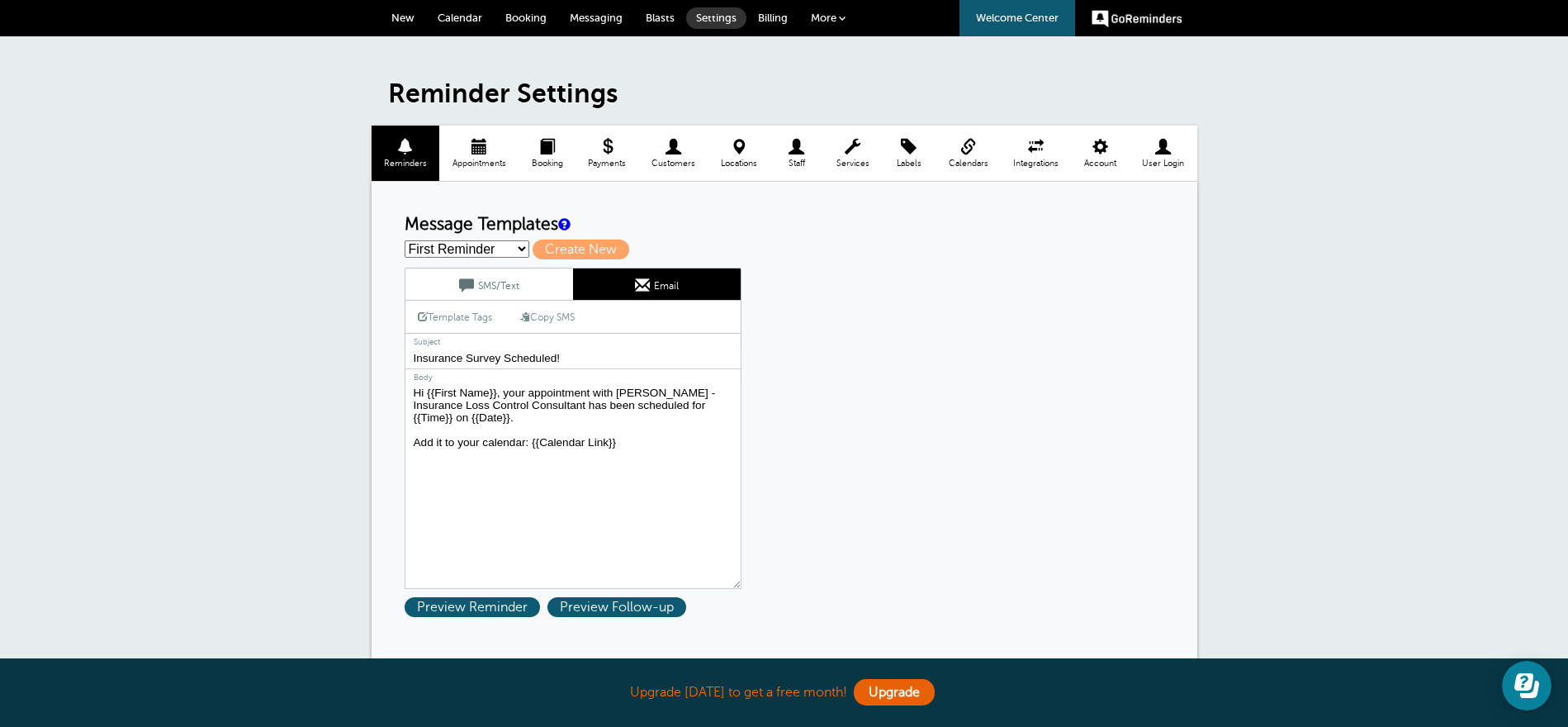
click at [499, 287] on link "SMS/Text" at bounding box center [489, 283] width 168 height 31
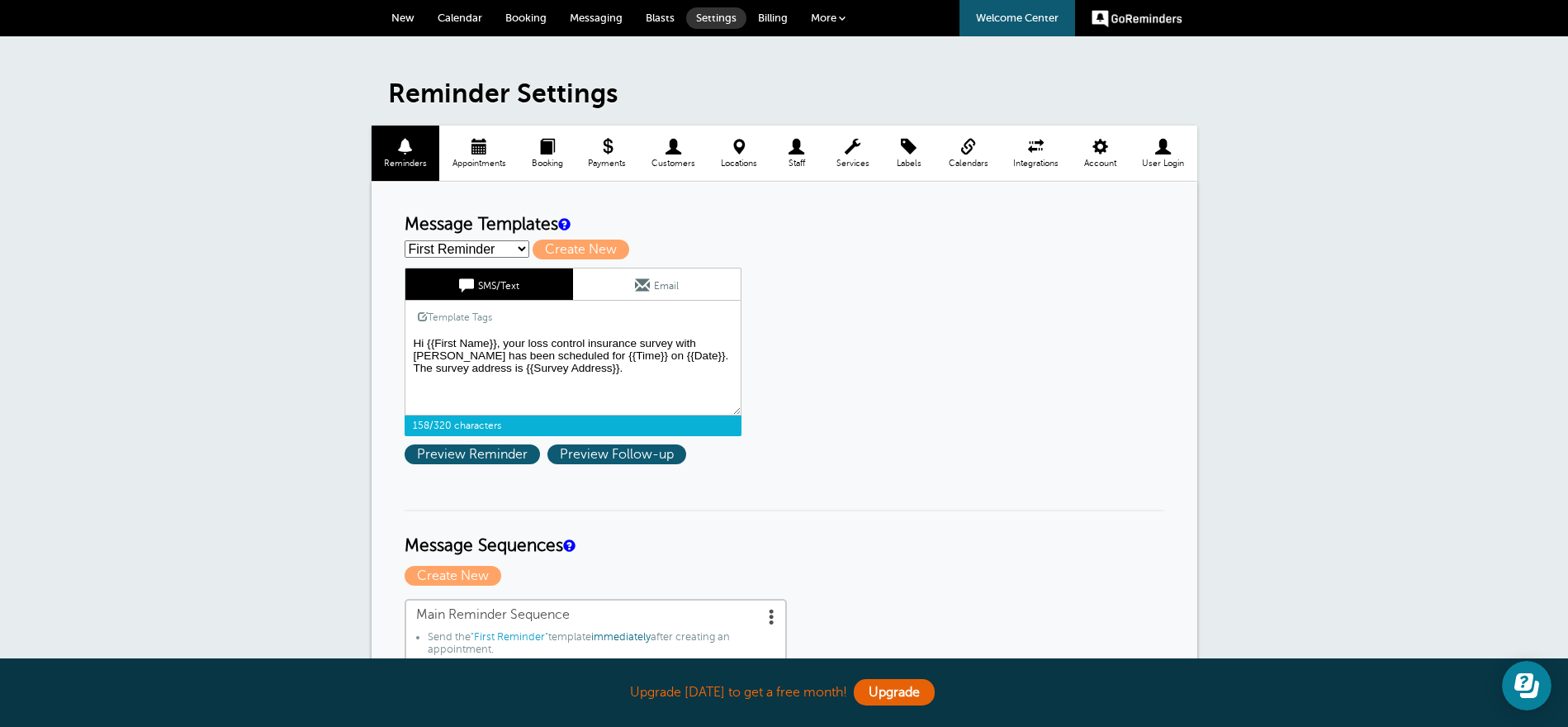
drag, startPoint x: 673, startPoint y: 351, endPoint x: 624, endPoint y: 372, distance: 53.3
click at [624, 372] on textarea "Hi {{First Name}}, your loss control insurance survey with Dusti Tornay has bee…" at bounding box center [572, 373] width 337 height 82
click at [639, 279] on span at bounding box center [643, 285] width 15 height 15
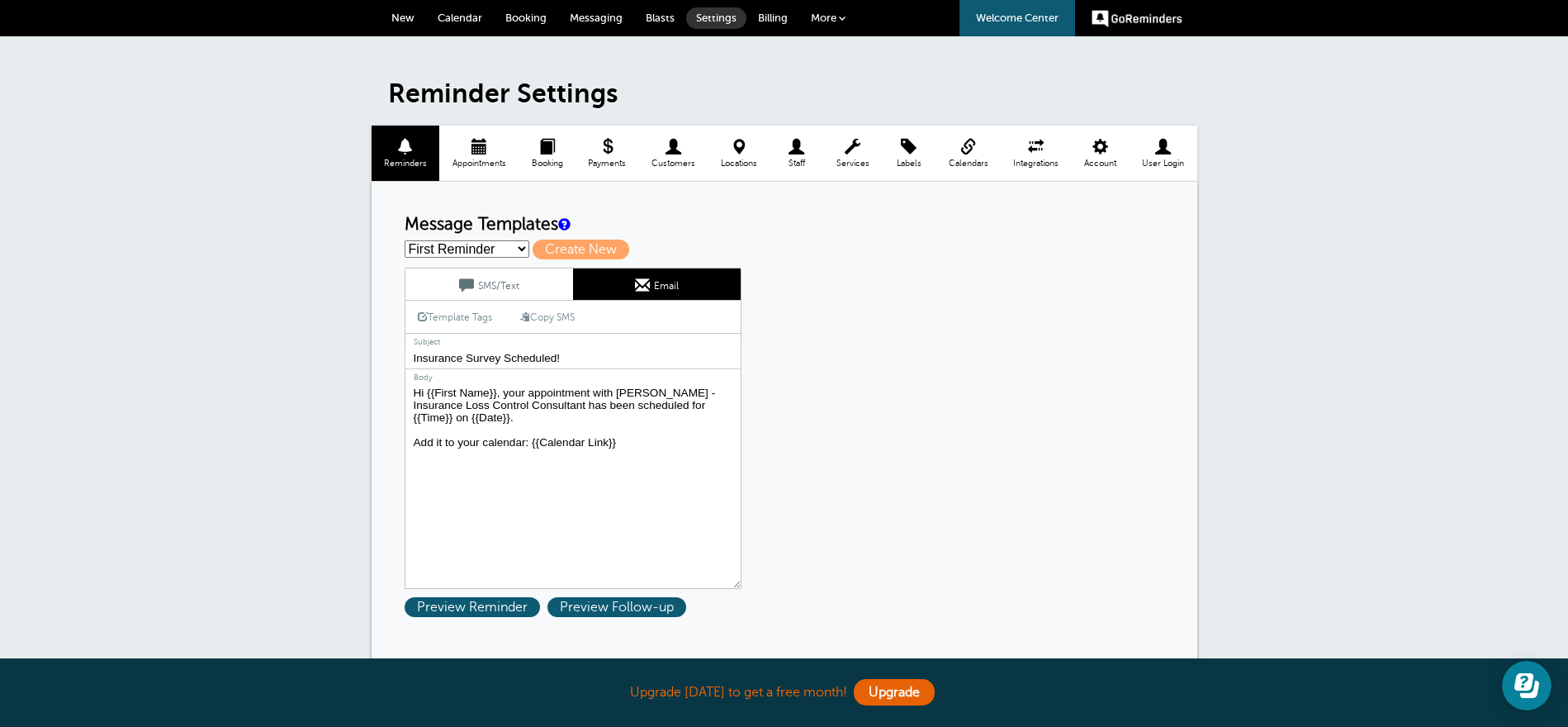
click at [541, 411] on textarea "Hi {{First Name}}, your appointment with Dusti Tornay - Insurance Loss Control …" at bounding box center [572, 485] width 337 height 206
paste textarea "The survey address is {{Survey Address}}."
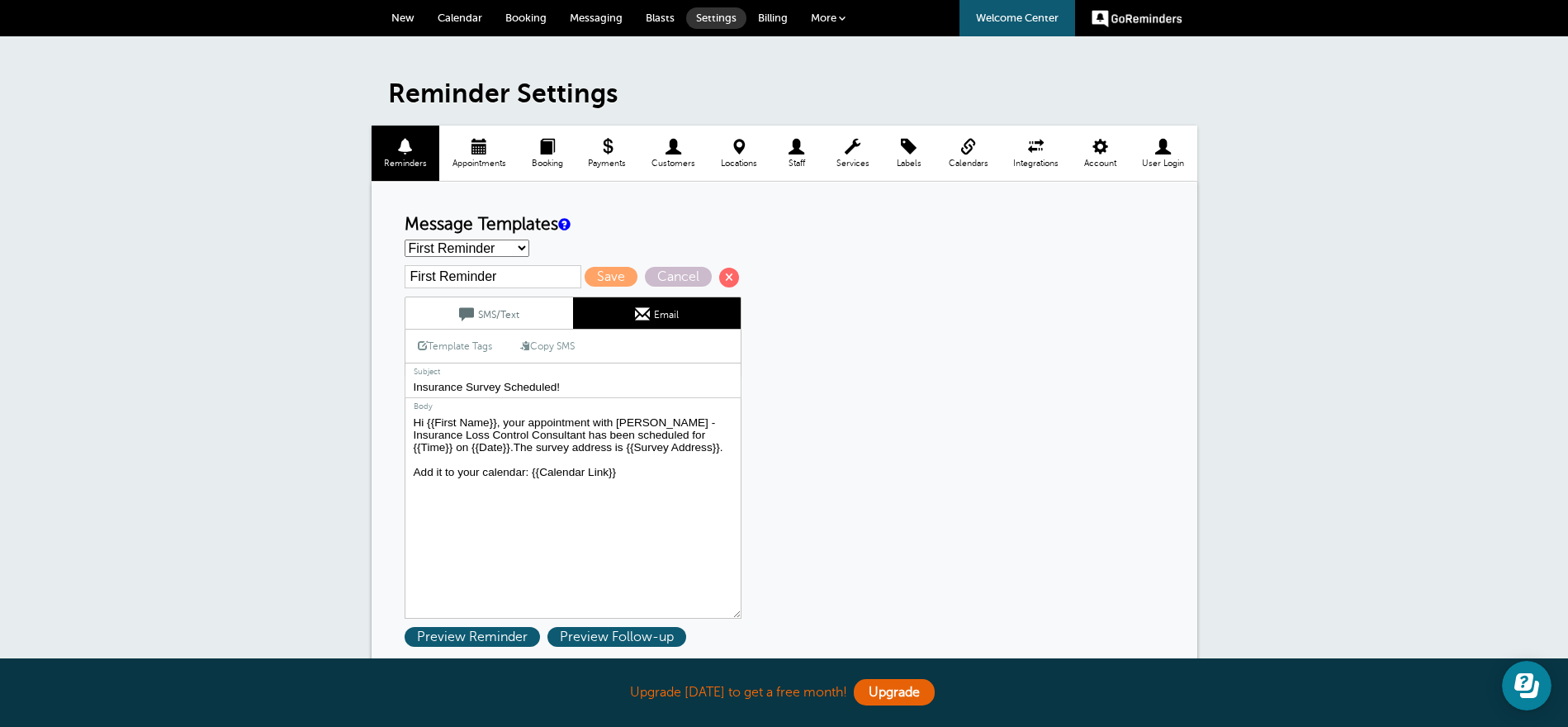
click at [516, 447] on textarea "Hi {{First Name}}, your appointment with Dusti Tornay - Insurance Loss Control …" at bounding box center [572, 515] width 337 height 206
type textarea "Hi {{First Name}}, your appointment with Dusti Tornay - Insurance Loss Control …"
click at [590, 267] on span "Save" at bounding box center [611, 277] width 53 height 20
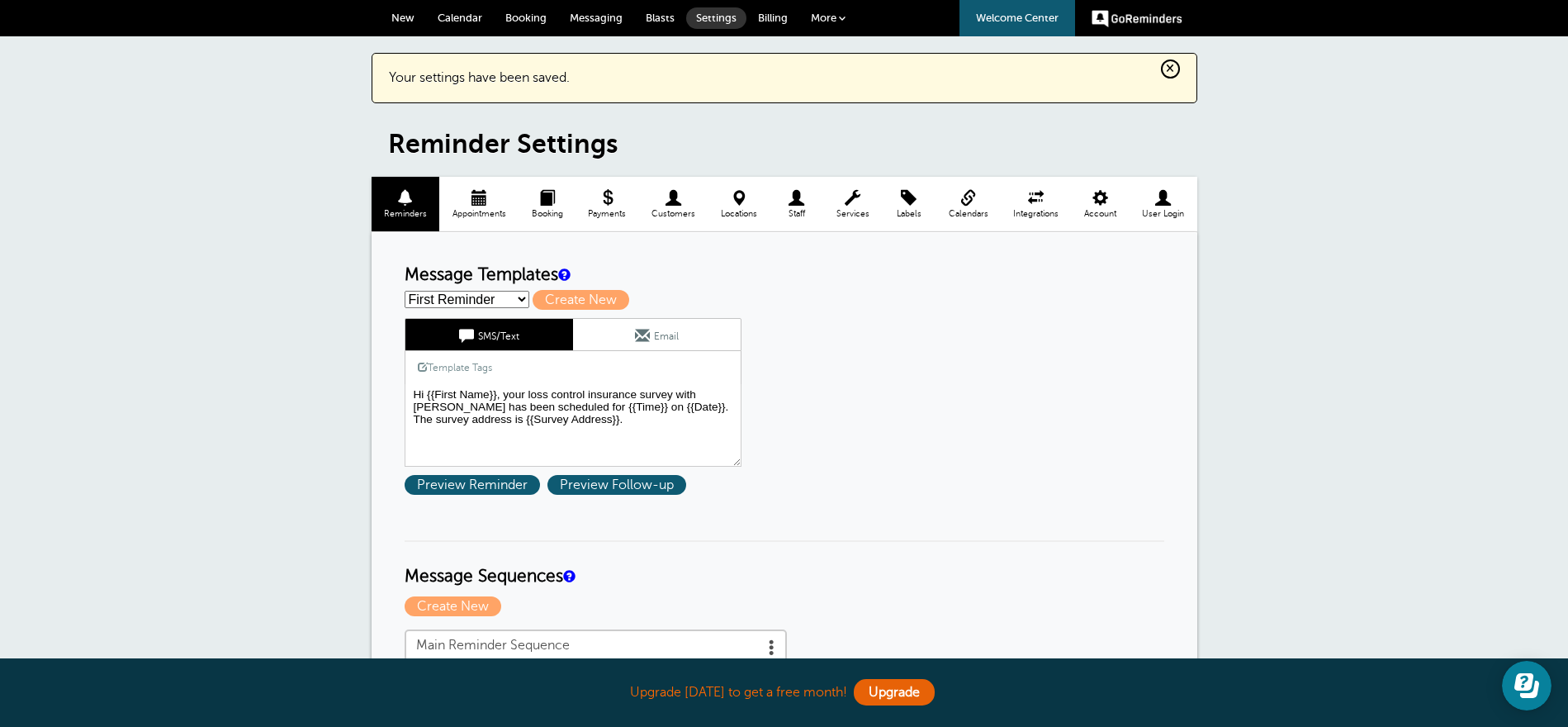
select select "160220"
type input "Second Reminder"
type textarea "Hi {{First Name}}, this is a friendly reminder that you have a loss control ins…"
type input "Appointment [DATE]"
type textarea "Hi {{First Name}}, you have an appointment with Elite Property Inspections at {…"
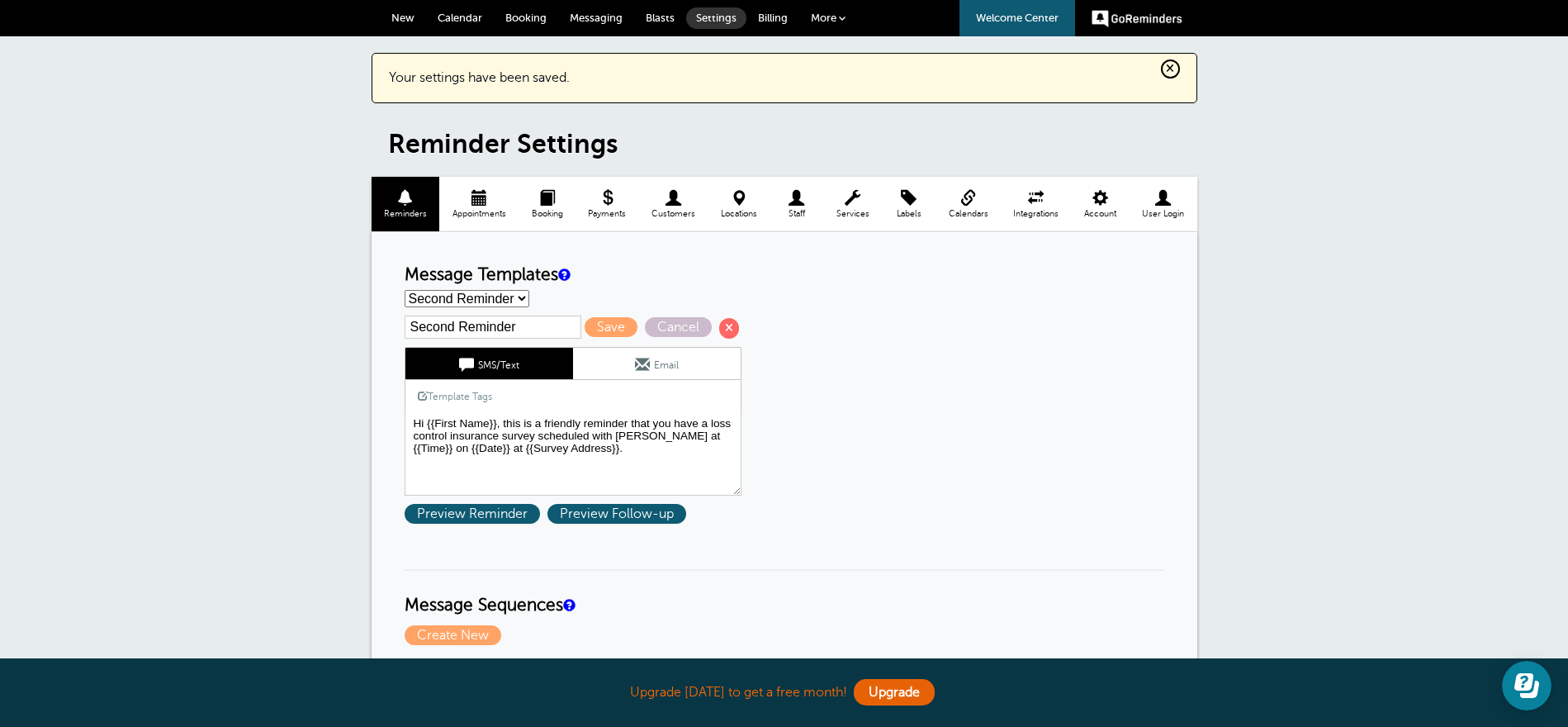
click at [614, 365] on link "Email" at bounding box center [657, 363] width 168 height 31
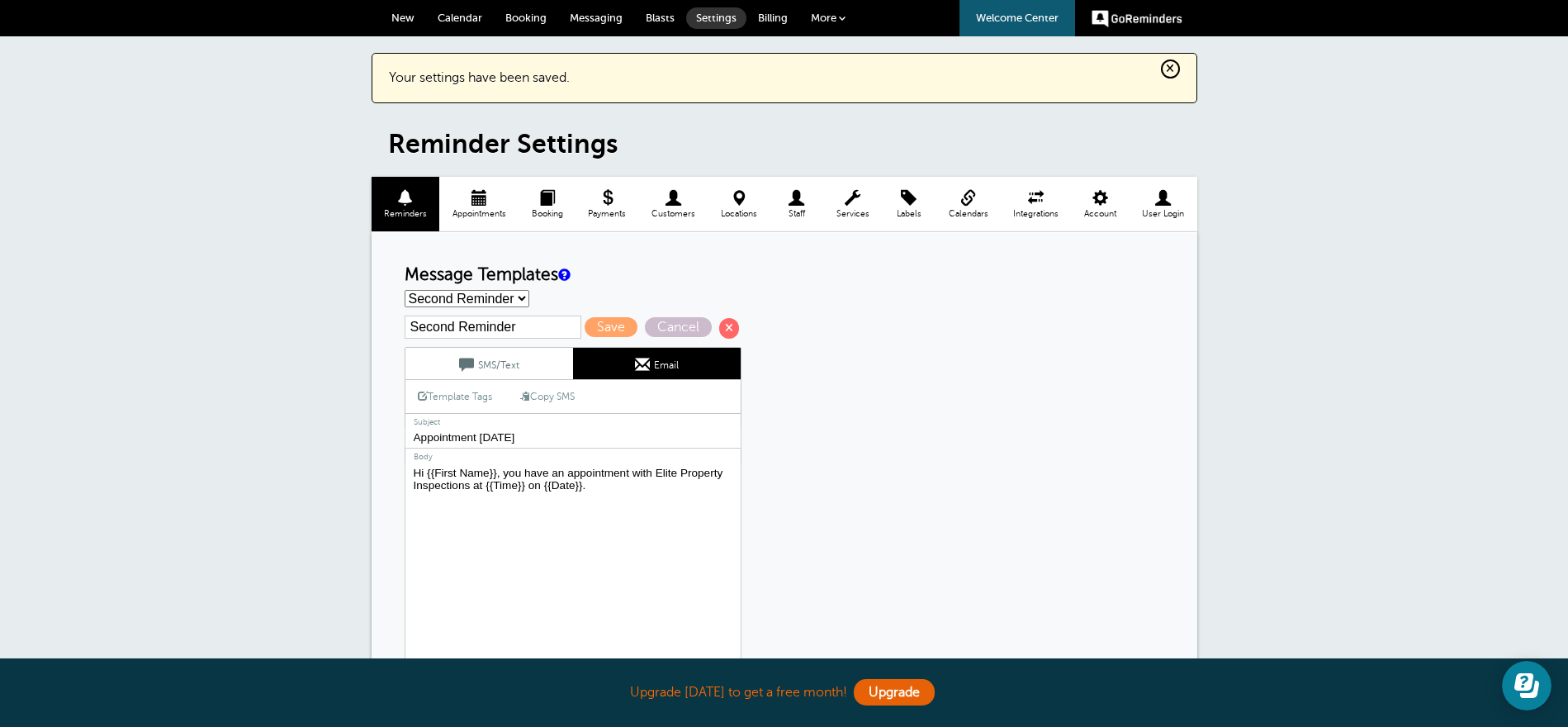
click at [519, 365] on link "SMS/Text" at bounding box center [489, 363] width 168 height 31
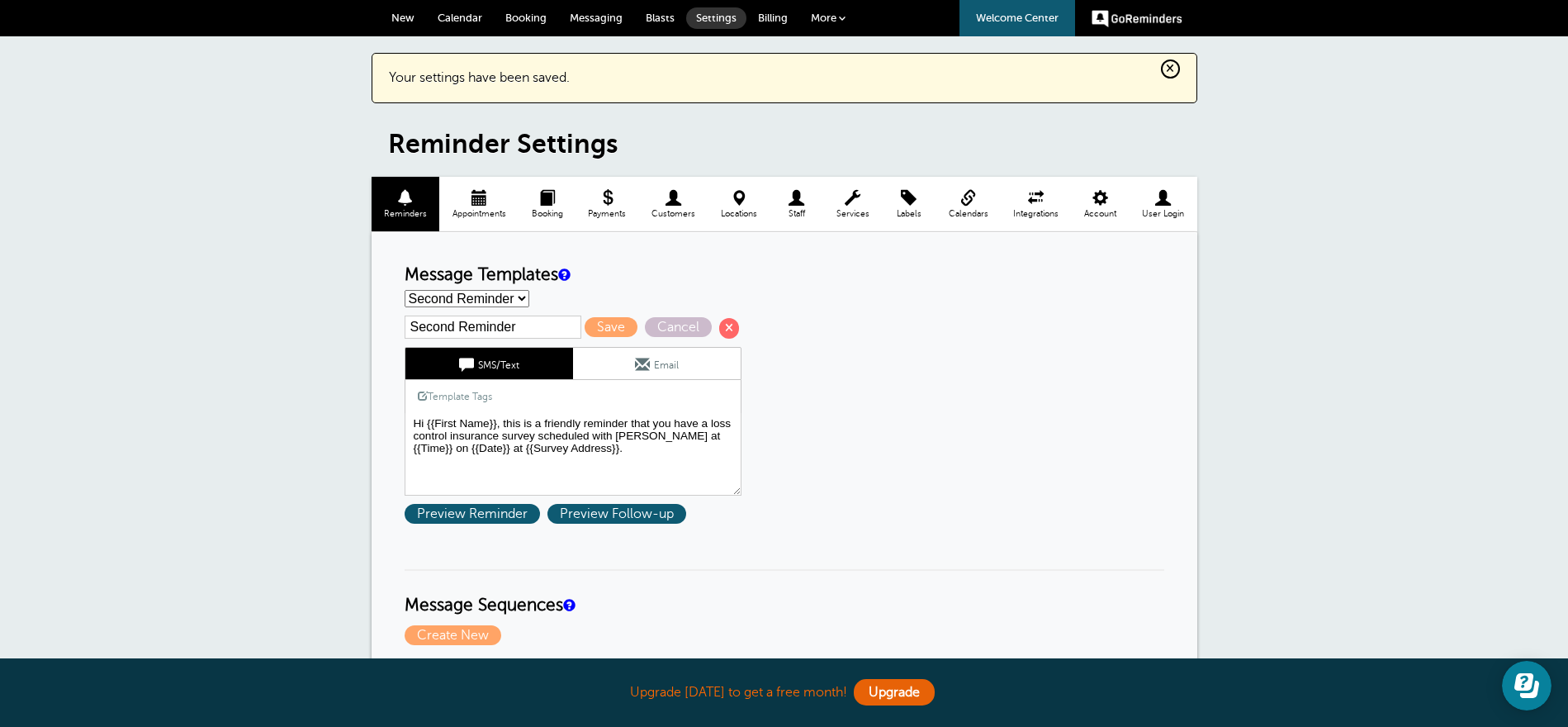
select select "160218"
type input "First Reminder"
type textarea "Hi {{First Name}}, your loss control insurance survey with [PERSON_NAME] has be…"
select select "160220"
type input "Second Reminder"
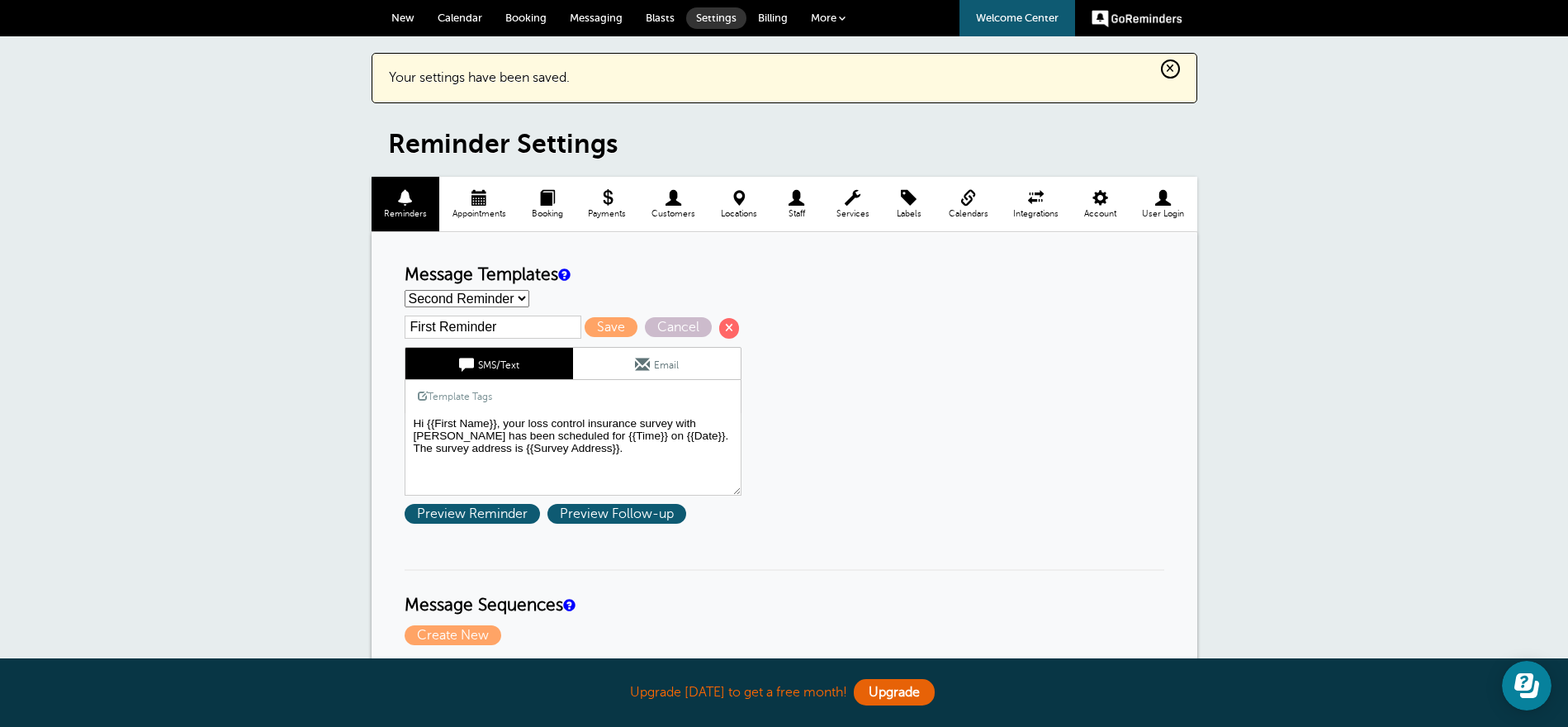
type textarea "Hi {{First Name}}, this is a friendly reminder that you have a loss control ins…"
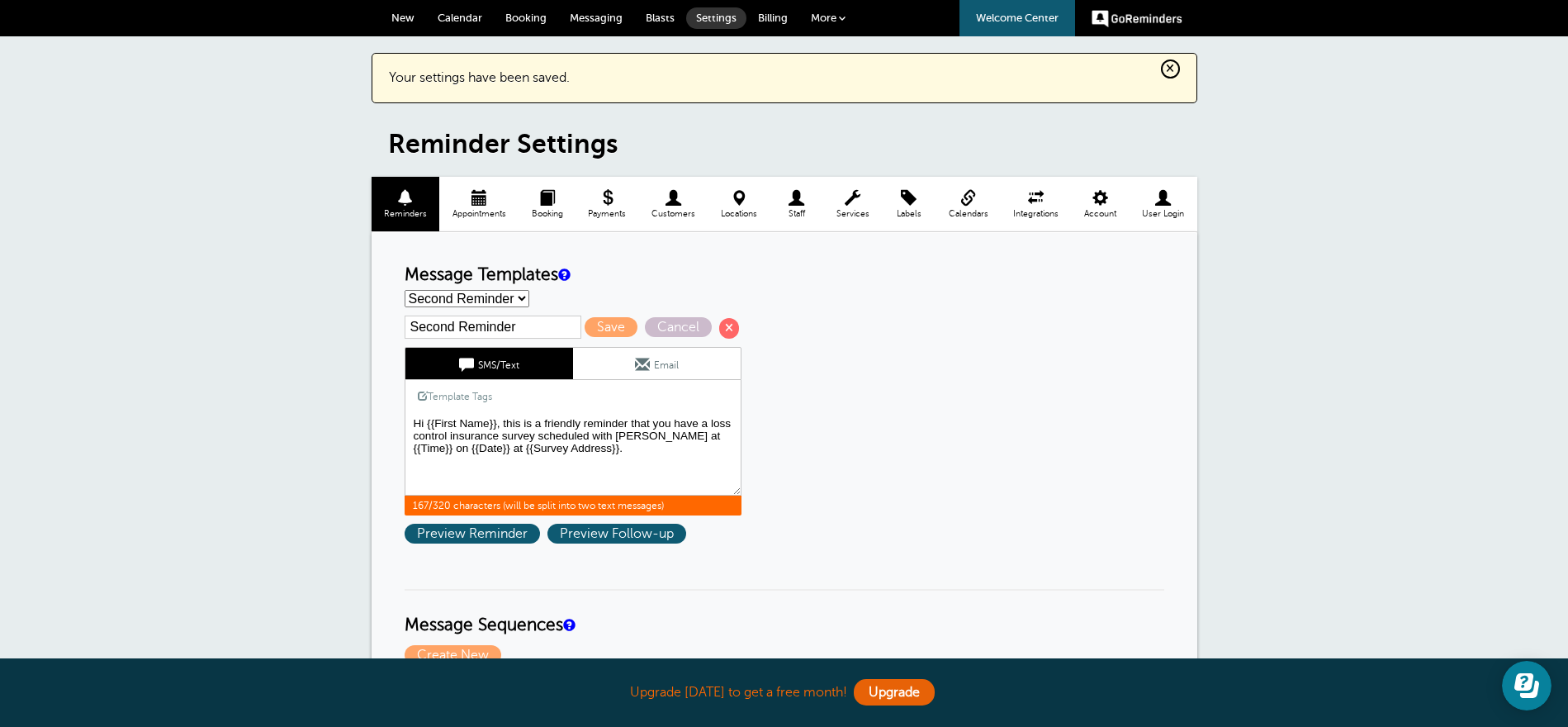
drag, startPoint x: 635, startPoint y: 446, endPoint x: 410, endPoint y: 423, distance: 226.2
click at [410, 423] on textarea "Hi {{First Name}}, your loss control insurance survey with [PERSON_NAME] has be…" at bounding box center [572, 454] width 337 height 82
click at [614, 363] on link "Email" at bounding box center [657, 363] width 168 height 31
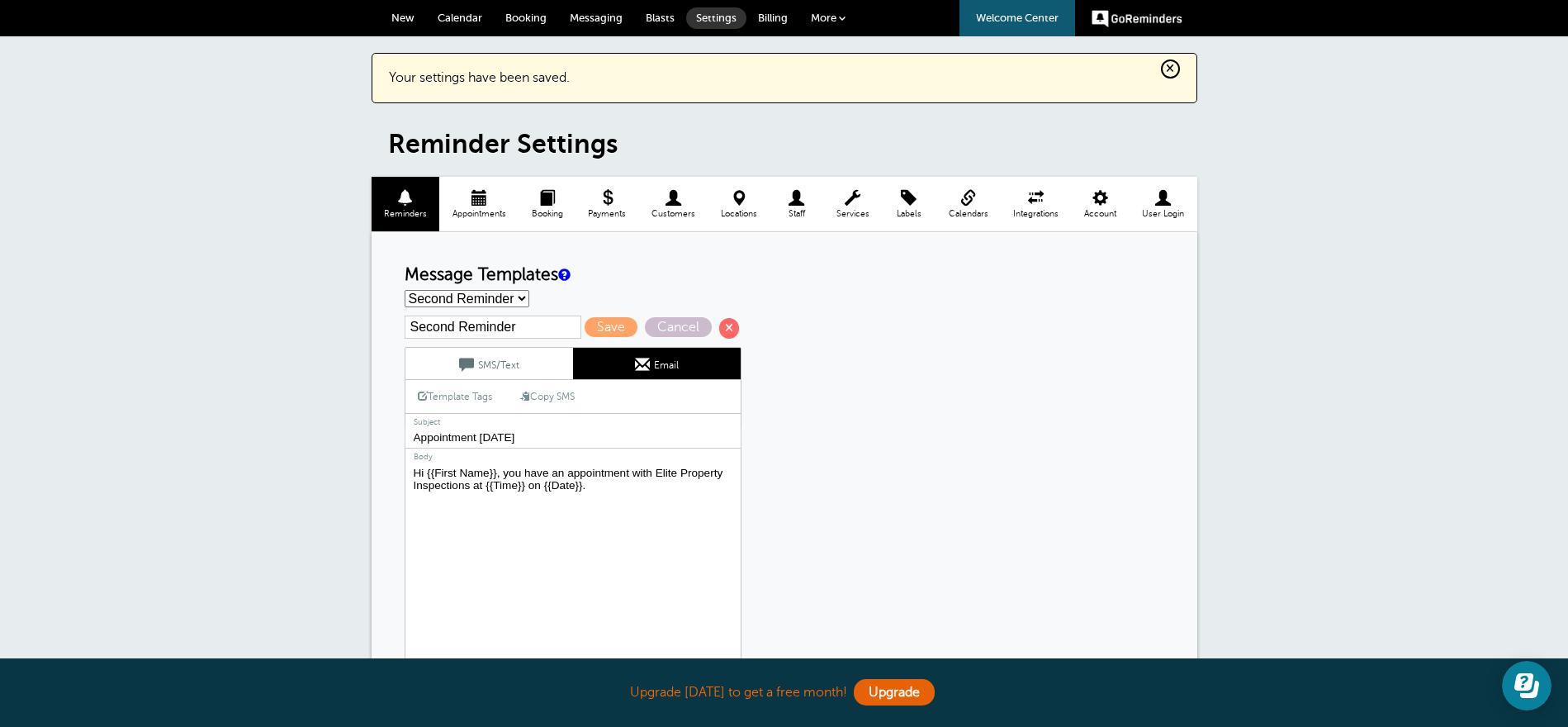
drag, startPoint x: 589, startPoint y: 484, endPoint x: 386, endPoint y: 468, distance: 203.6
paste textarea "this is a friendly reminder that you have a loss control insurance survey sched…"
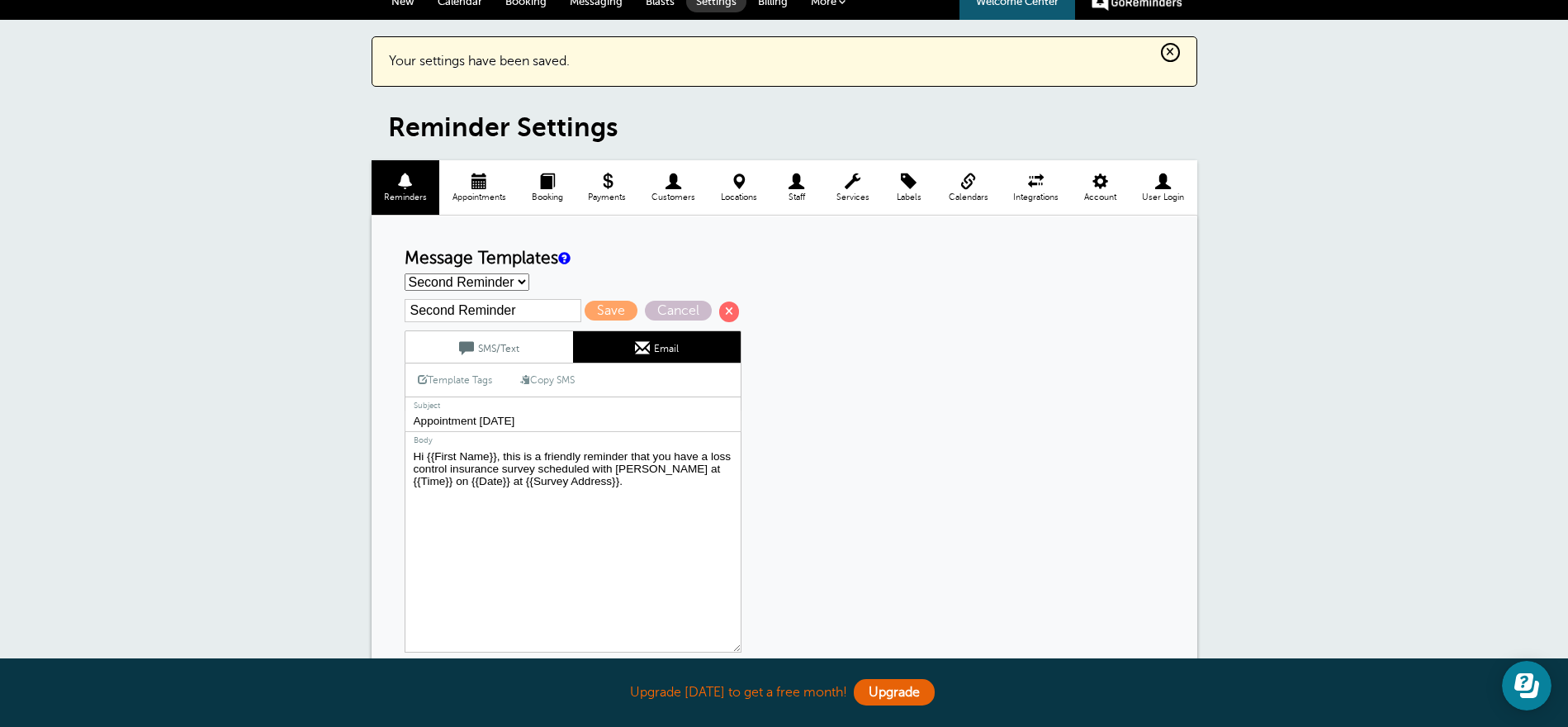
type textarea "Hi {{First Name}}, this is a friendly reminder that you have a loss control ins…"
click at [488, 415] on input "Appointment Tomorrow" at bounding box center [572, 421] width 337 height 21
click at [444, 414] on input "Appointment Today" at bounding box center [572, 421] width 337 height 21
click at [572, 422] on input "Insurance Survey Today" at bounding box center [572, 421] width 337 height 21
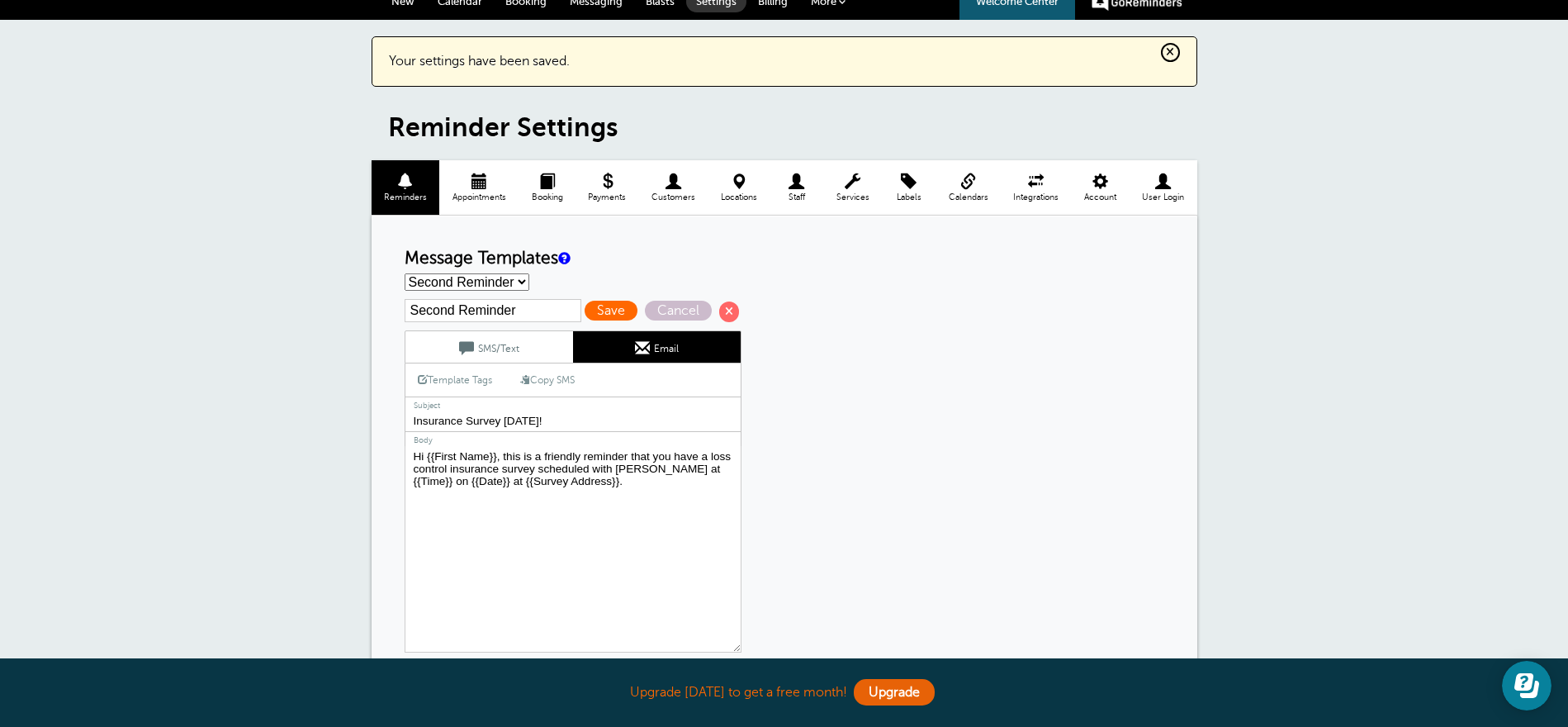
type input "Insurance Survey Today!"
click at [584, 311] on span "Save" at bounding box center [611, 310] width 53 height 20
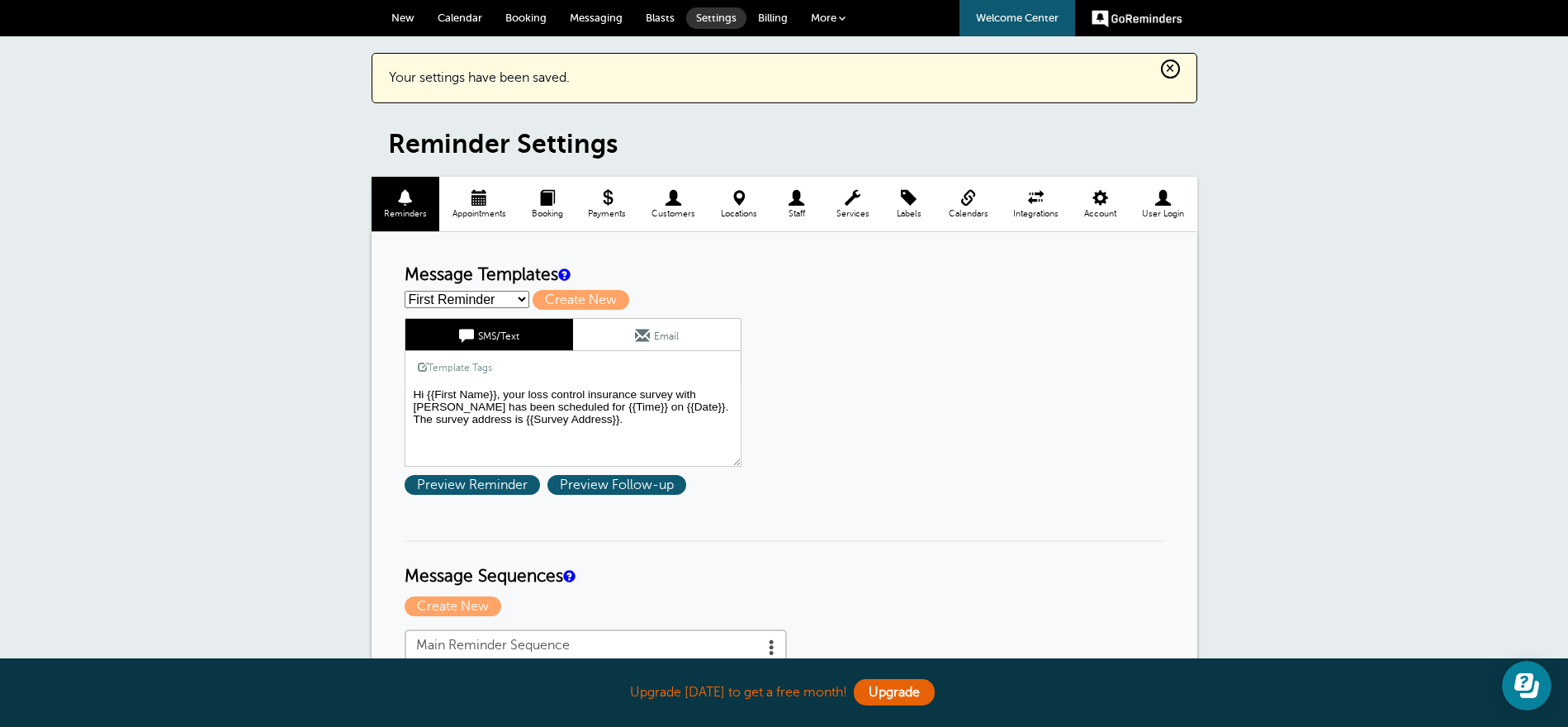
click at [627, 330] on link "Email" at bounding box center [657, 334] width 168 height 31
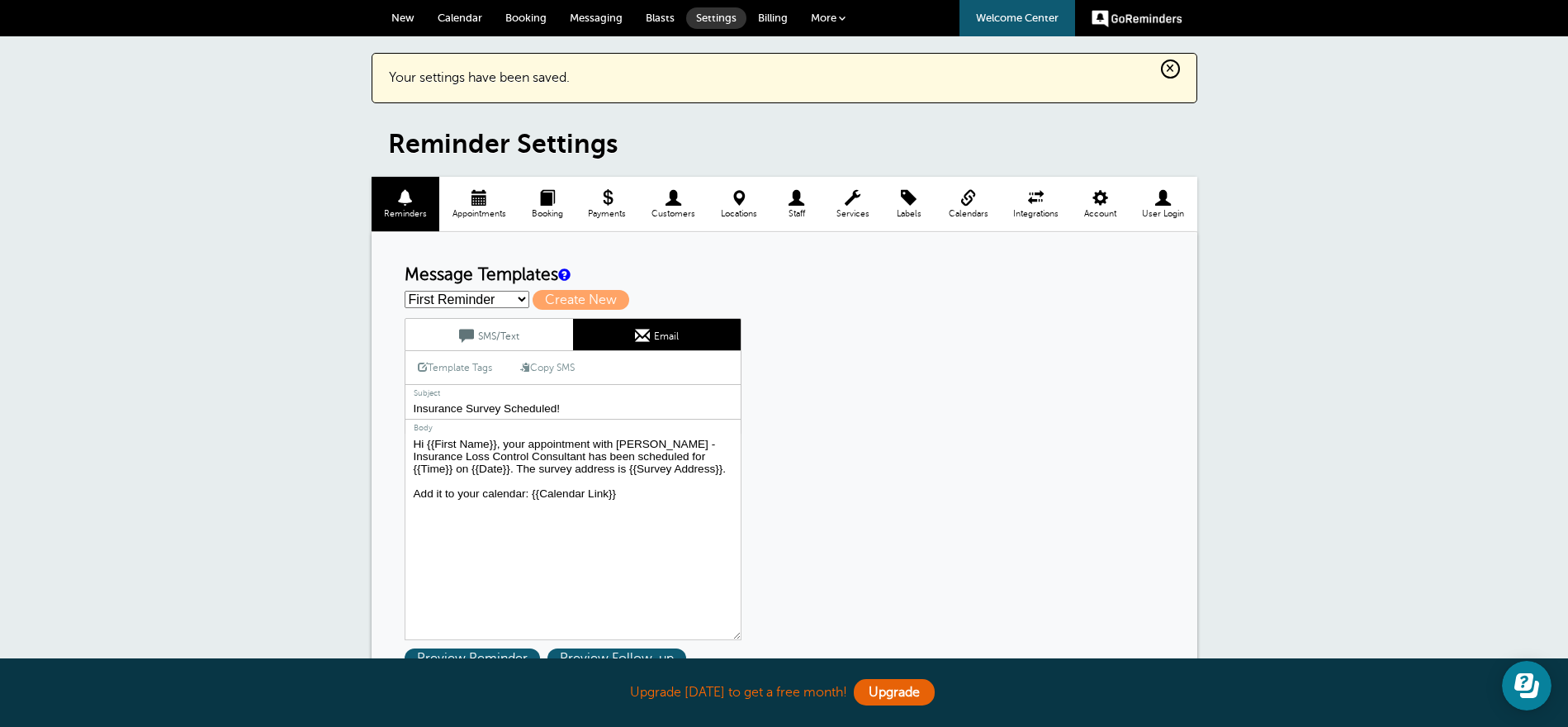
click at [544, 405] on input "Insurance Survey Scheduled!" at bounding box center [572, 408] width 337 height 21
click at [494, 329] on link "SMS/Text" at bounding box center [489, 334] width 168 height 31
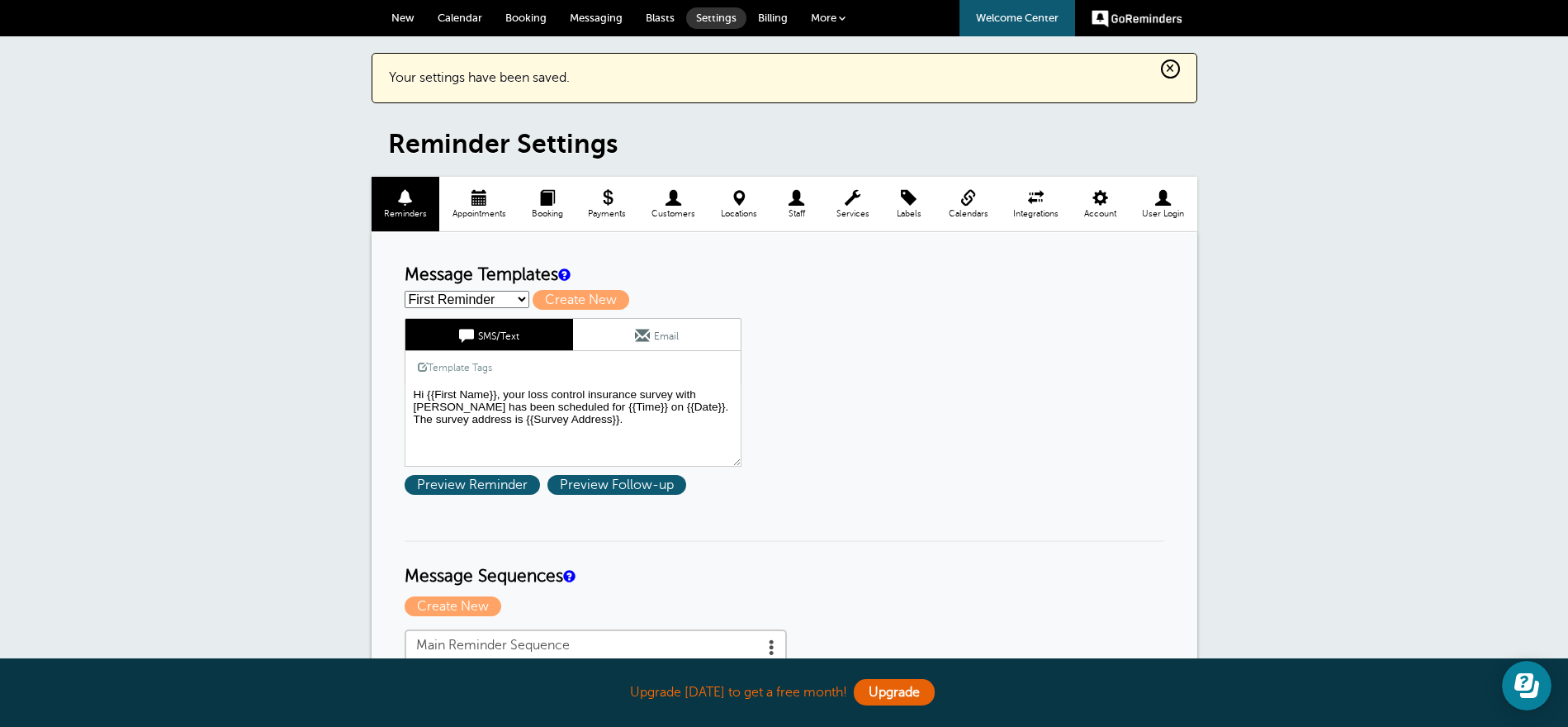
select select "160220"
type input "Second Reminder"
type textarea "Hi {{First Name}}, this is a friendly reminder that you have a loss control ins…"
type input "Insurance Survey Today!"
type textarea "Hi {{First Name}}, this is a friendly reminder that you have a loss control ins…"
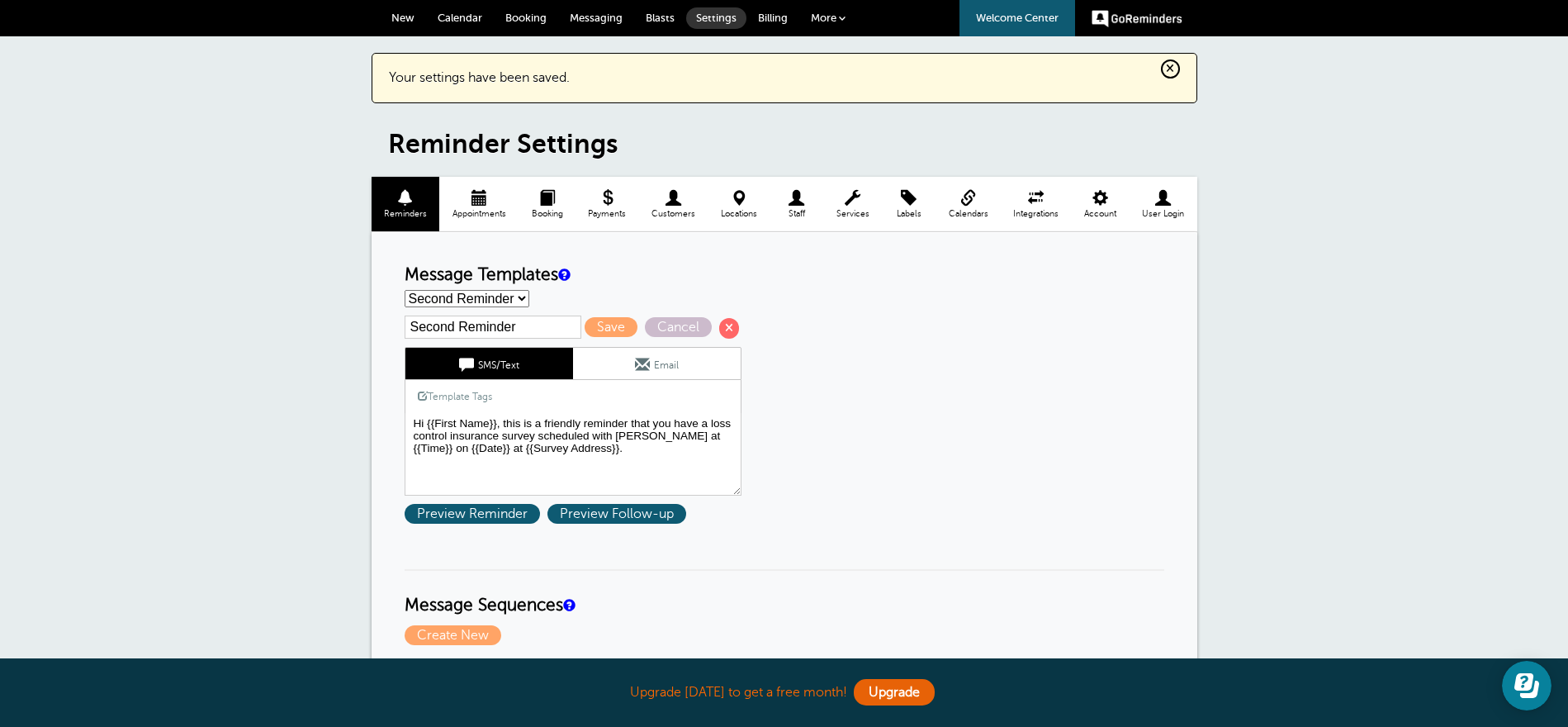
click at [649, 361] on link "Email" at bounding box center [657, 363] width 168 height 31
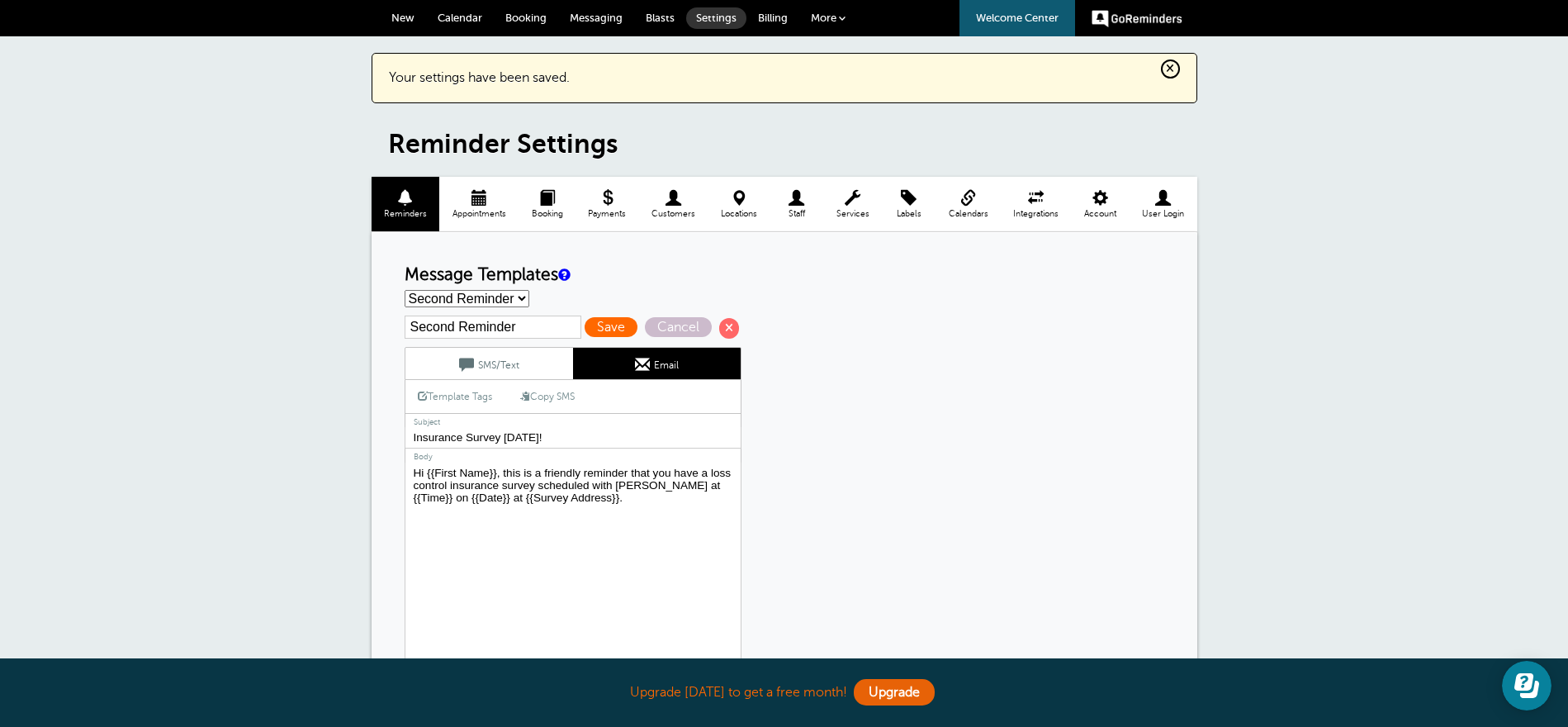
click at [584, 320] on span "Save" at bounding box center [611, 327] width 53 height 20
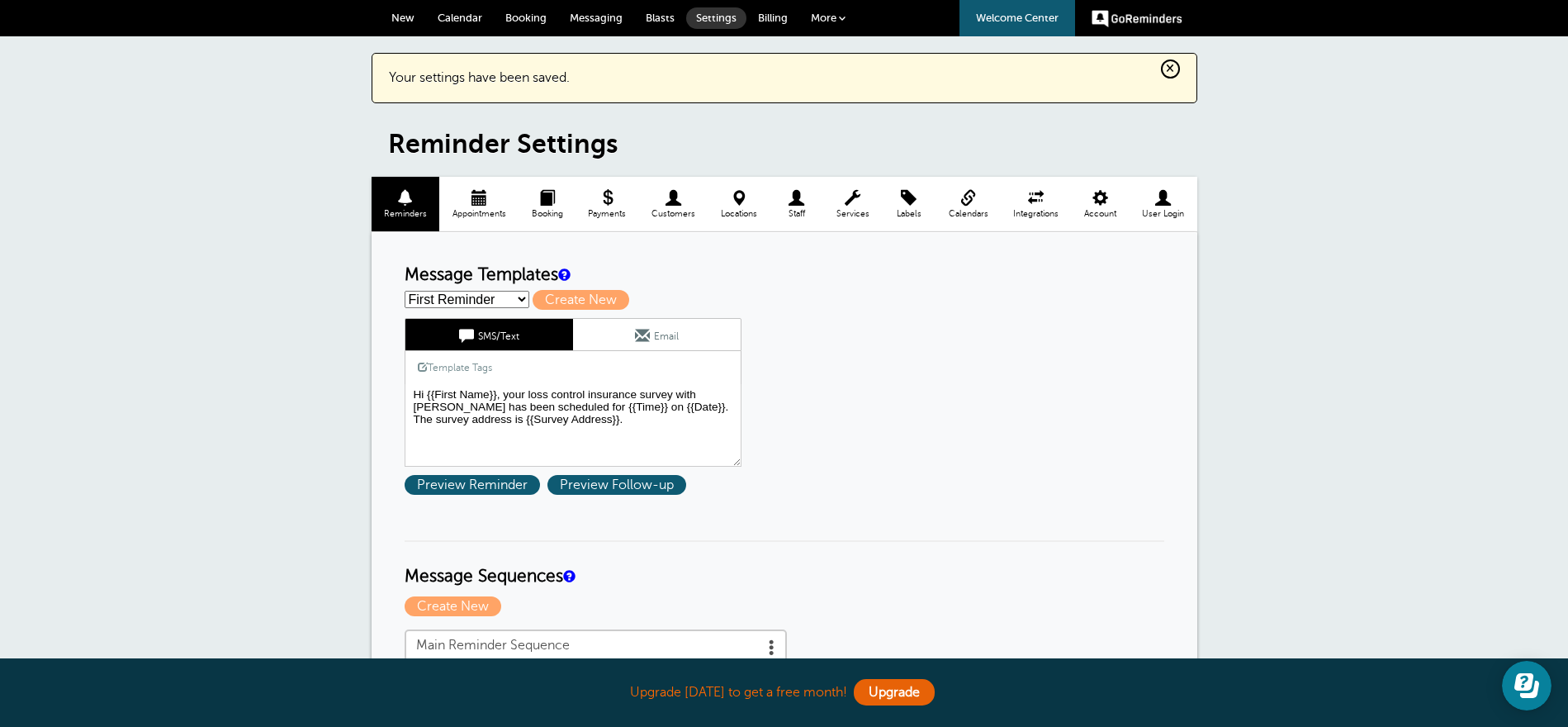
click at [675, 202] on span at bounding box center [674, 198] width 70 height 16
